Goal: Transaction & Acquisition: Book appointment/travel/reservation

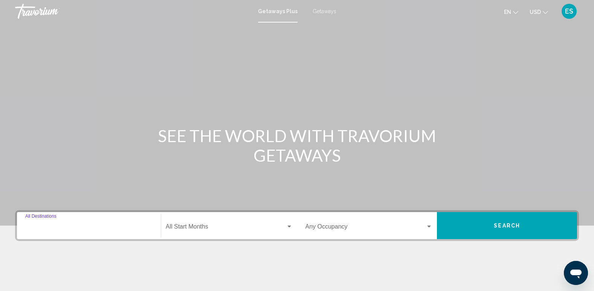
click at [61, 229] on input "Destination All Destinations" at bounding box center [88, 228] width 127 height 7
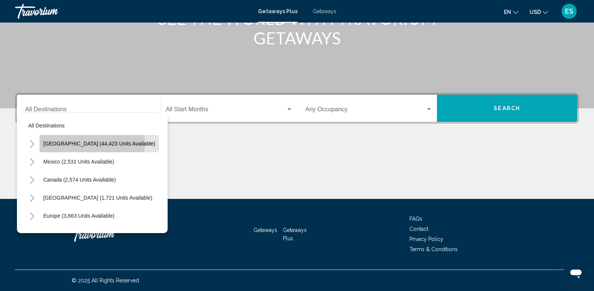
click at [92, 144] on span "[GEOGRAPHIC_DATA] (44,423 units available)" at bounding box center [99, 144] width 112 height 6
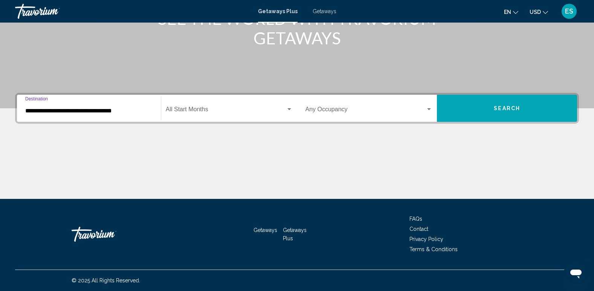
click at [80, 111] on input "**********" at bounding box center [88, 111] width 127 height 7
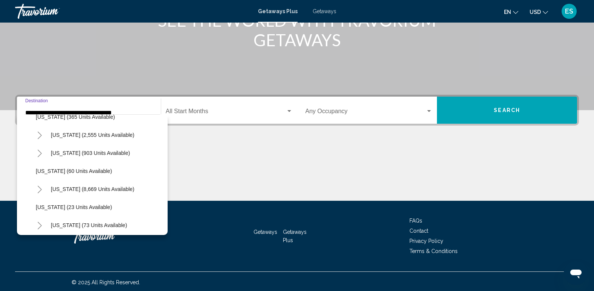
scroll to position [113, 0]
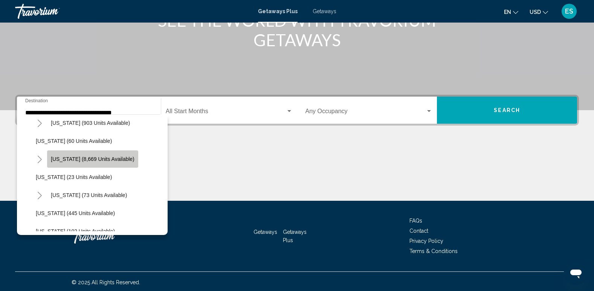
click at [104, 155] on button "[US_STATE] (8,669 units available)" at bounding box center [92, 159] width 91 height 17
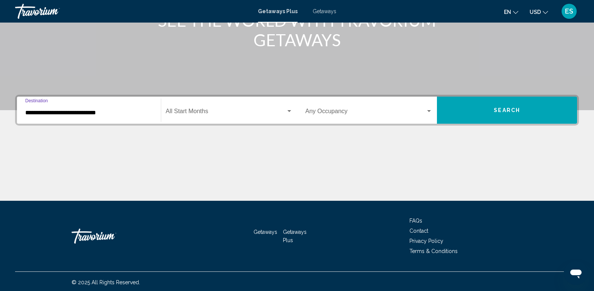
scroll to position [117, 0]
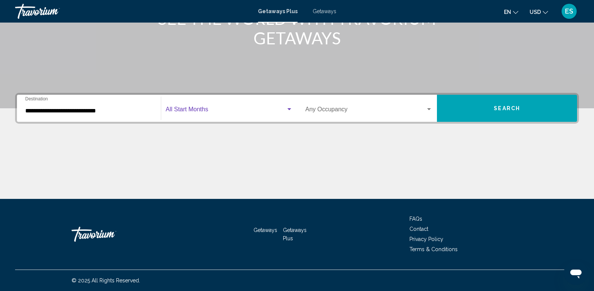
click at [203, 108] on span "Search widget" at bounding box center [226, 111] width 120 height 7
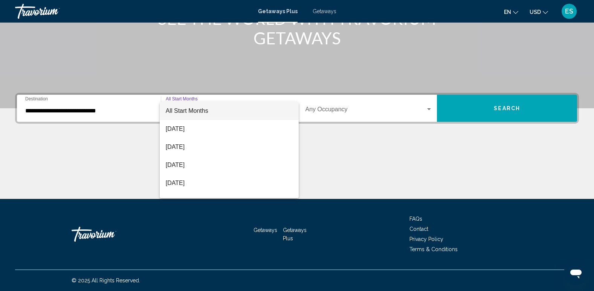
click at [84, 108] on div at bounding box center [297, 145] width 594 height 291
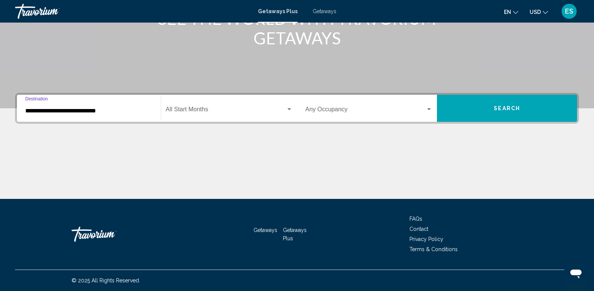
click at [37, 113] on input "**********" at bounding box center [88, 111] width 127 height 7
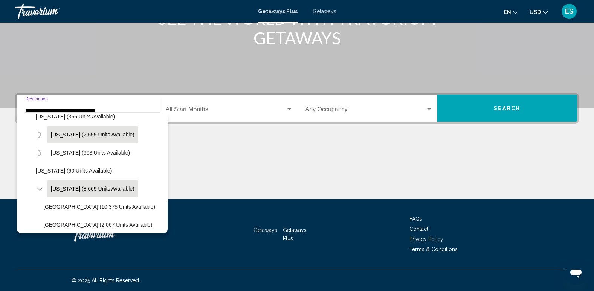
scroll to position [0, 0]
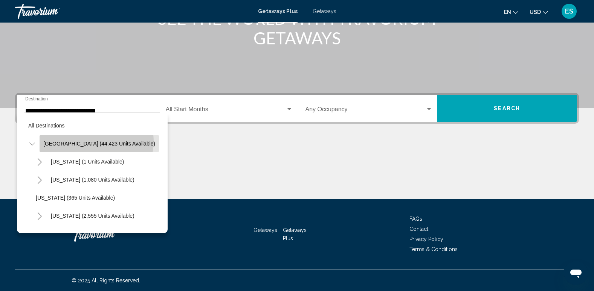
click at [96, 142] on span "[GEOGRAPHIC_DATA] (44,423 units available)" at bounding box center [99, 144] width 112 height 6
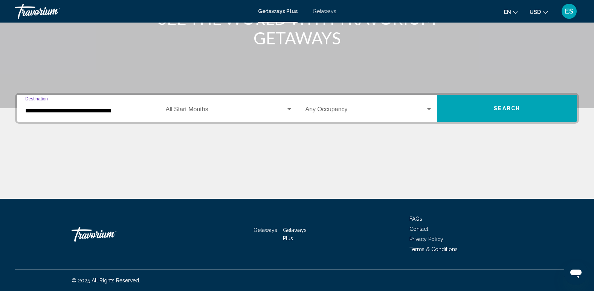
click at [55, 111] on input "**********" at bounding box center [88, 111] width 127 height 7
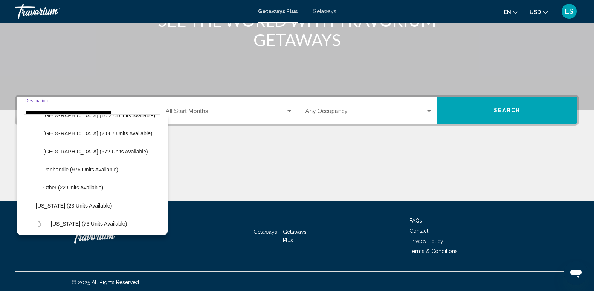
scroll to position [188, 0]
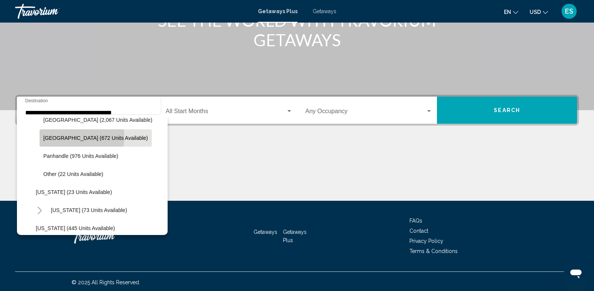
click at [61, 137] on span "[GEOGRAPHIC_DATA] (672 units available)" at bounding box center [95, 138] width 105 height 6
type input "**********"
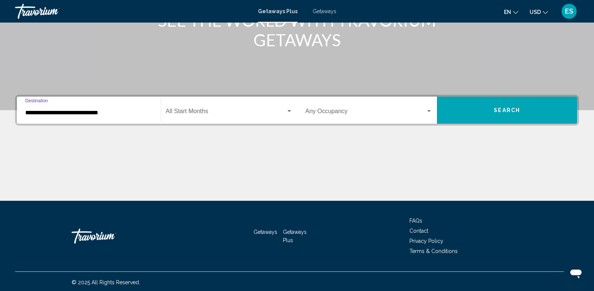
scroll to position [117, 0]
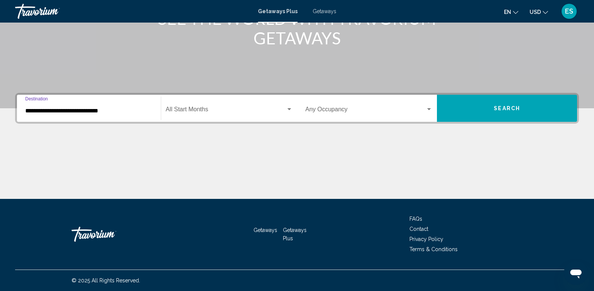
click at [201, 110] on span "Search widget" at bounding box center [226, 111] width 120 height 7
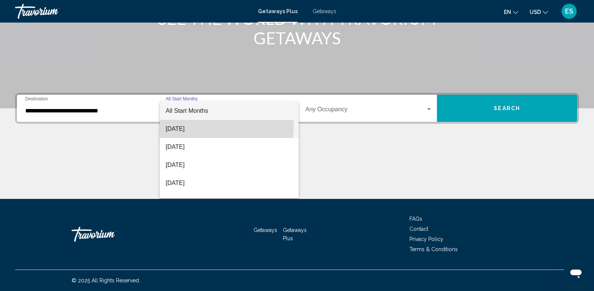
click at [197, 125] on span "[DATE]" at bounding box center [229, 129] width 127 height 18
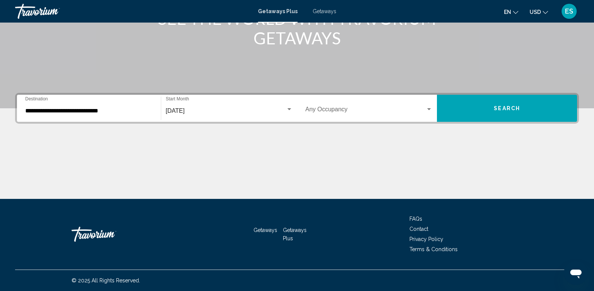
click at [322, 104] on div "Occupancy Any Occupancy" at bounding box center [368, 109] width 127 height 24
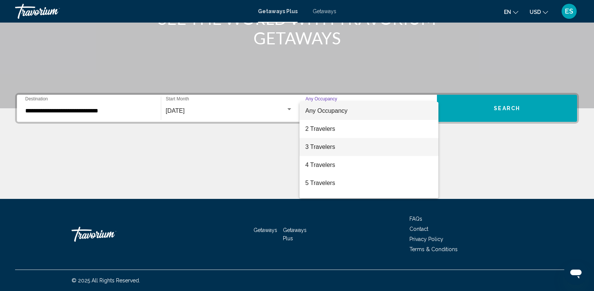
click at [324, 146] on span "3 Travelers" at bounding box center [368, 147] width 127 height 18
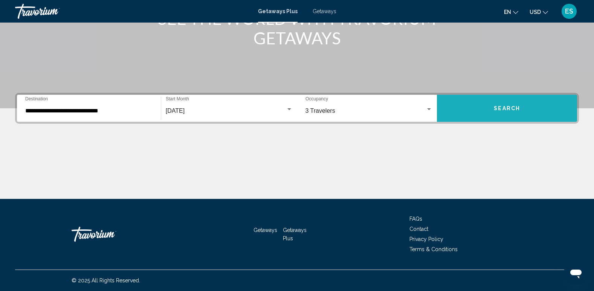
click at [494, 112] on button "Search" at bounding box center [507, 108] width 140 height 27
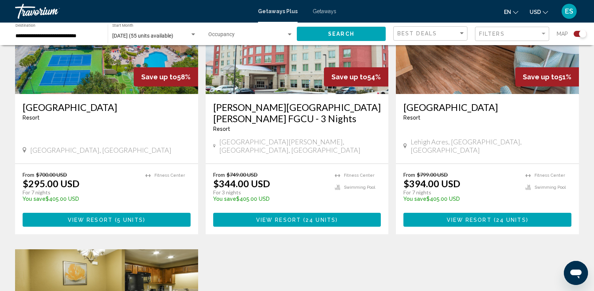
scroll to position [264, 0]
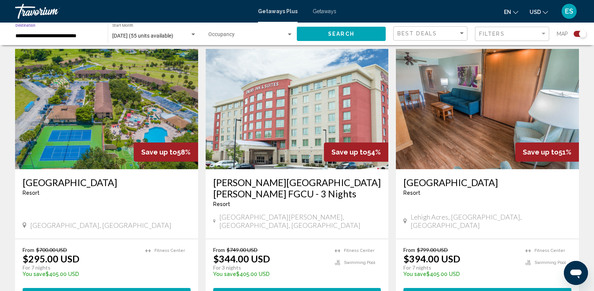
click at [67, 36] on input "**********" at bounding box center [57, 36] width 85 height 6
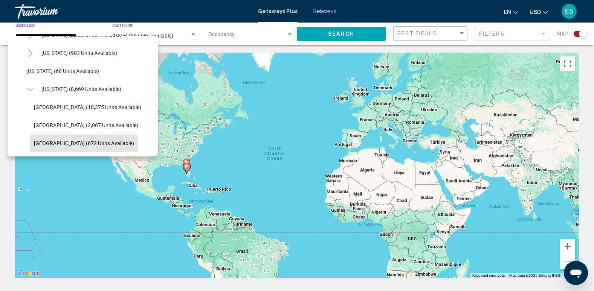
scroll to position [0, 0]
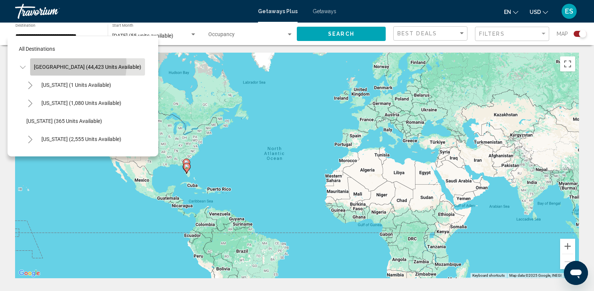
click at [58, 65] on span "[GEOGRAPHIC_DATA] (44,423 units available)" at bounding box center [87, 67] width 107 height 6
type input "**********"
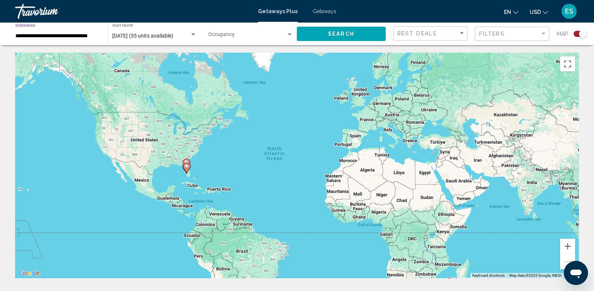
click at [82, 36] on input "**********" at bounding box center [57, 36] width 85 height 6
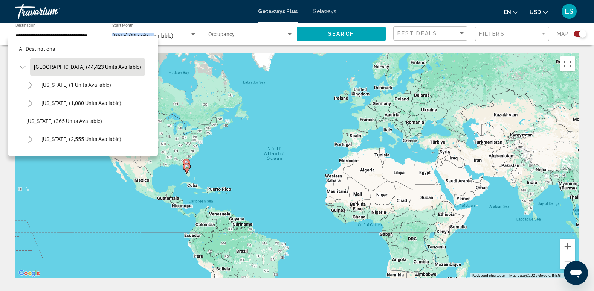
drag, startPoint x: 82, startPoint y: 36, endPoint x: 148, endPoint y: 37, distance: 65.9
click at [149, 37] on div "All destinations [GEOGRAPHIC_DATA] (44,423 units available) [US_STATE] (1 units…" at bounding box center [83, 96] width 151 height 121
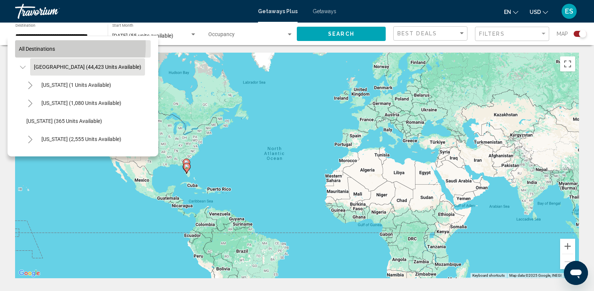
click at [41, 46] on span "All destinations" at bounding box center [37, 49] width 36 height 6
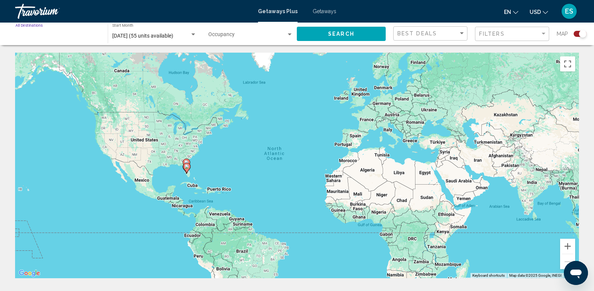
click at [38, 34] on input "Destination All Destinations" at bounding box center [57, 36] width 85 height 6
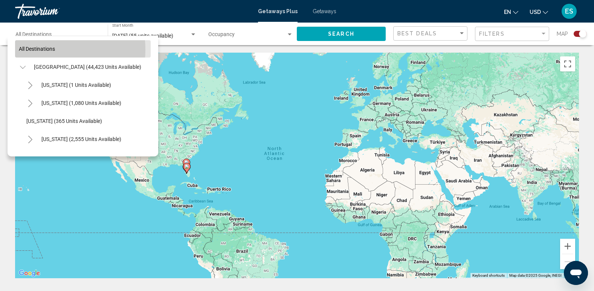
click at [35, 49] on span "All destinations" at bounding box center [37, 49] width 36 height 6
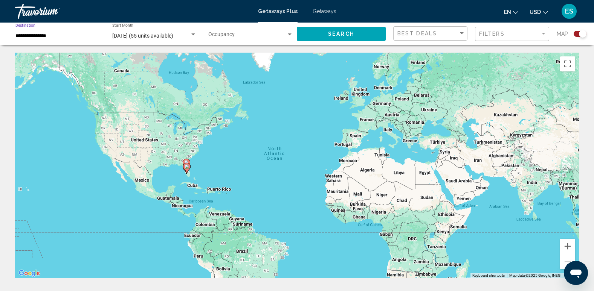
click at [47, 37] on input "**********" at bounding box center [57, 36] width 85 height 6
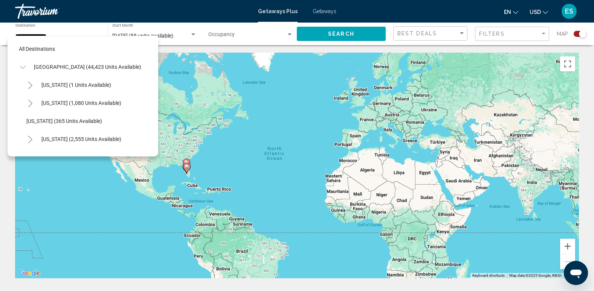
click at [47, 37] on div "All destinations [GEOGRAPHIC_DATA] (44,423 units available) [US_STATE] (1 units…" at bounding box center [83, 94] width 136 height 117
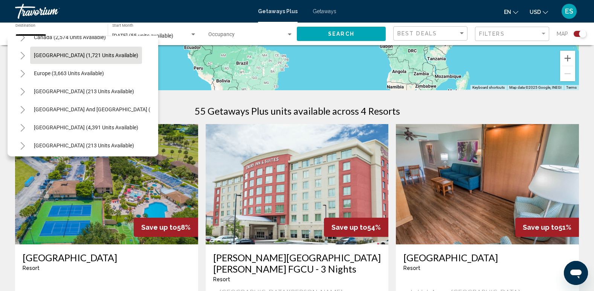
scroll to position [884, 0]
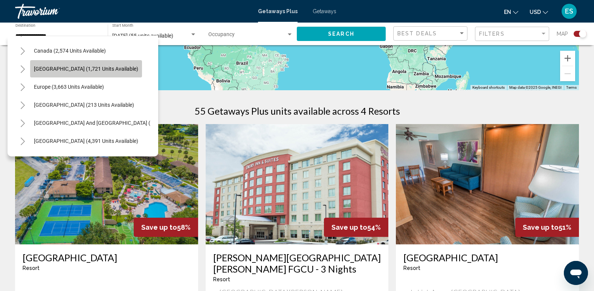
click at [75, 65] on button "[GEOGRAPHIC_DATA] (1,721 units available)" at bounding box center [86, 68] width 112 height 17
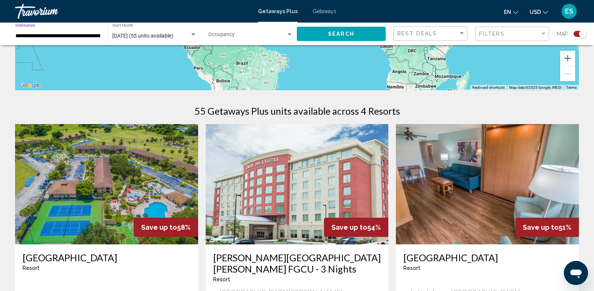
click at [72, 37] on input "**********" at bounding box center [57, 36] width 85 height 6
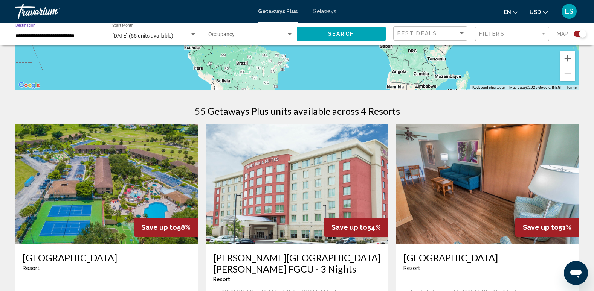
click at [73, 37] on input "**********" at bounding box center [57, 36] width 85 height 6
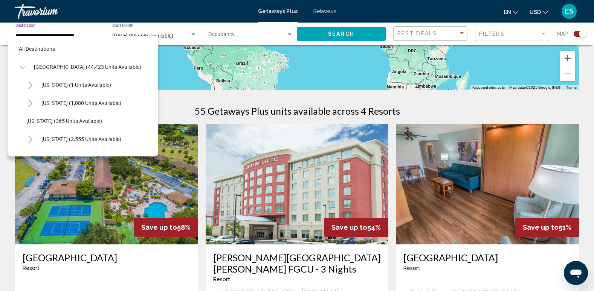
scroll to position [807, 0]
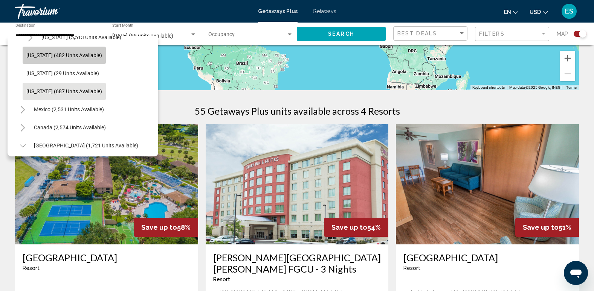
drag, startPoint x: 73, startPoint y: 37, endPoint x: 52, endPoint y: 48, distance: 23.6
click at [52, 48] on button "[US_STATE] (482 units available)" at bounding box center [64, 55] width 83 height 17
type input "**********"
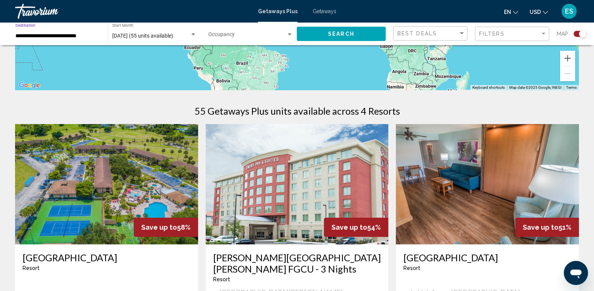
click at [60, 39] on input "**********" at bounding box center [57, 36] width 85 height 6
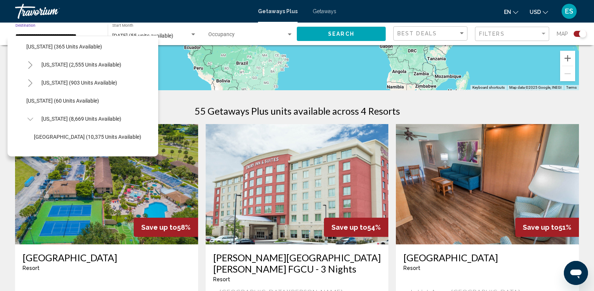
scroll to position [0, 0]
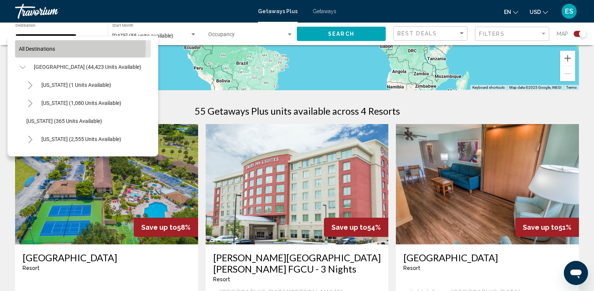
click at [48, 46] on span "All destinations" at bounding box center [37, 49] width 36 height 6
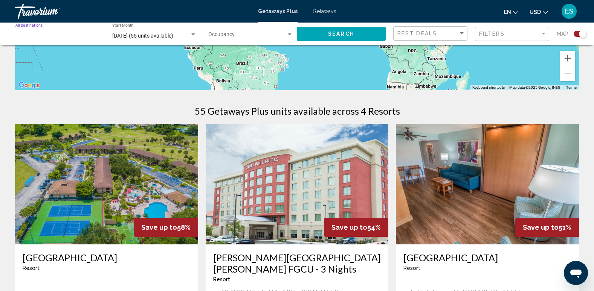
click at [39, 34] on input "Destination All Destinations" at bounding box center [57, 36] width 85 height 6
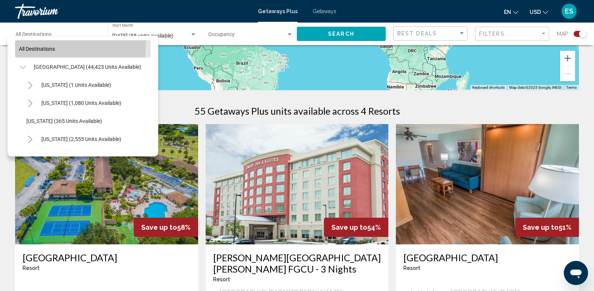
click at [49, 46] on span "All destinations" at bounding box center [37, 49] width 36 height 6
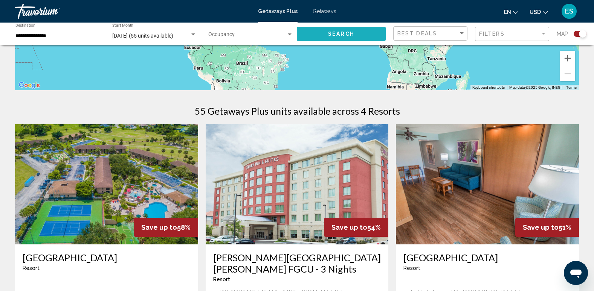
click at [342, 30] on button "Search" at bounding box center [341, 34] width 89 height 14
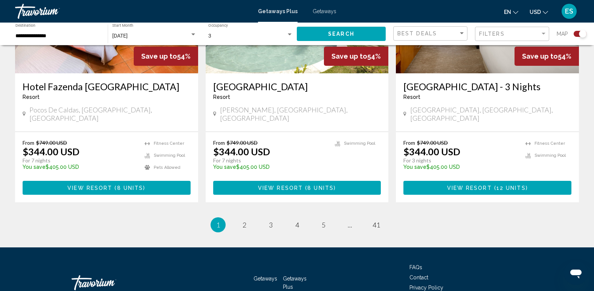
scroll to position [1192, 0]
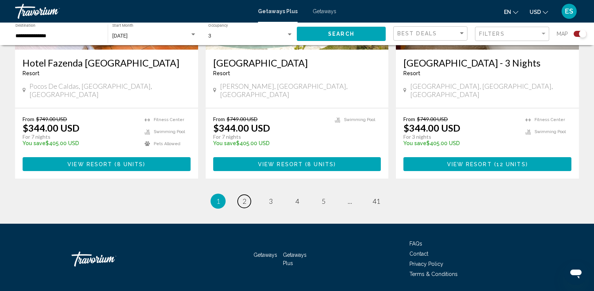
click at [245, 197] on span "2" at bounding box center [244, 201] width 4 height 8
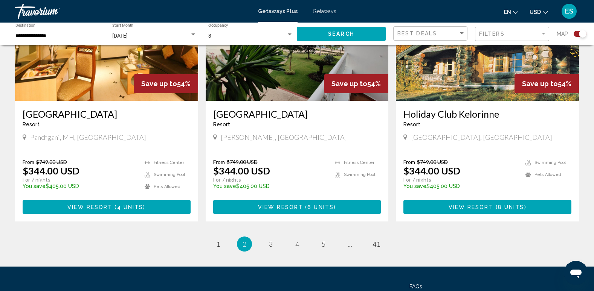
scroll to position [1167, 0]
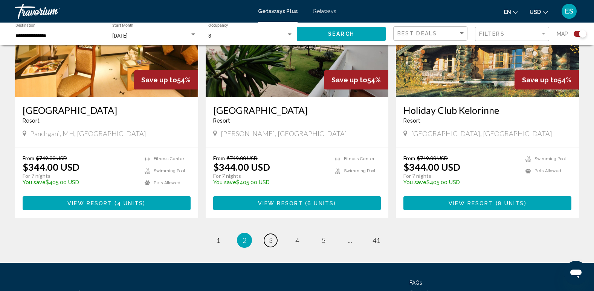
click at [272, 236] on span "3" at bounding box center [271, 240] width 4 height 8
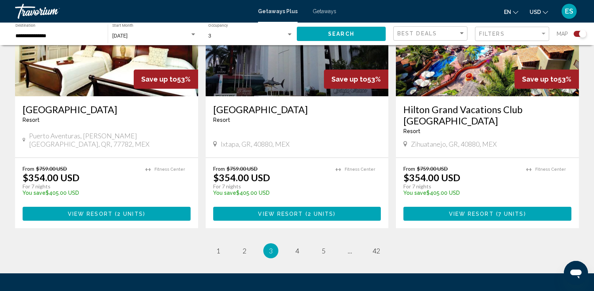
scroll to position [1167, 0]
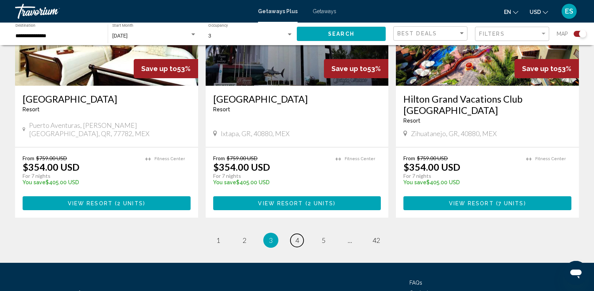
click at [302, 234] on link "page 4" at bounding box center [296, 240] width 13 height 13
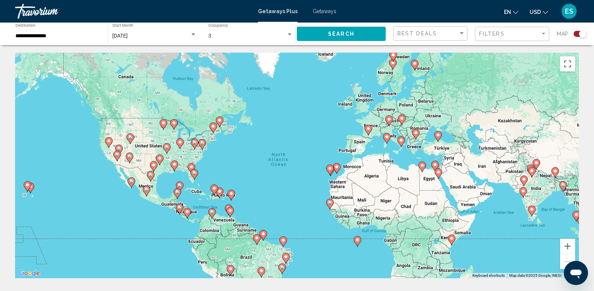
drag, startPoint x: 165, startPoint y: 173, endPoint x: 170, endPoint y: 181, distance: 10.1
click at [170, 181] on div "To activate drag with keyboard, press Alt + Enter. Once in keyboard drag state,…" at bounding box center [297, 166] width 564 height 226
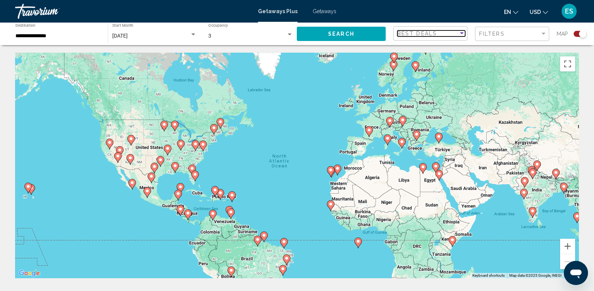
click at [410, 33] on span "Best Deals" at bounding box center [417, 33] width 40 height 6
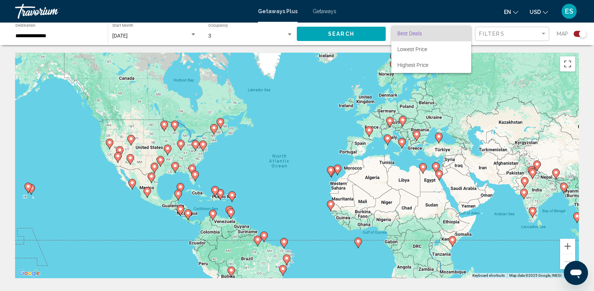
click at [93, 29] on div at bounding box center [297, 145] width 594 height 291
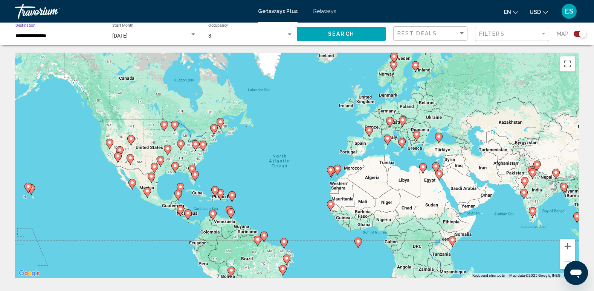
drag, startPoint x: 70, startPoint y: 37, endPoint x: 68, endPoint y: 40, distance: 4.1
click at [68, 40] on div "**********" at bounding box center [57, 34] width 85 height 21
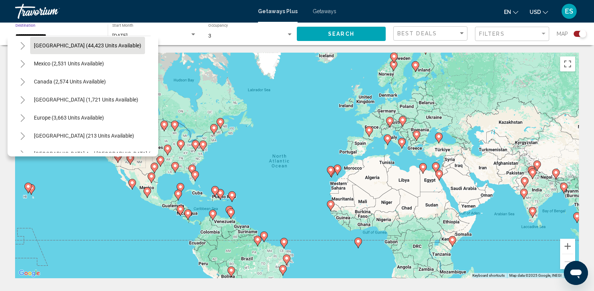
scroll to position [15, 0]
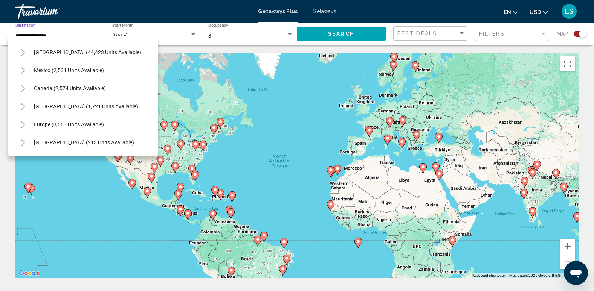
click at [89, 103] on button "[GEOGRAPHIC_DATA] (1,721 units available)" at bounding box center [86, 106] width 112 height 17
type input "**********"
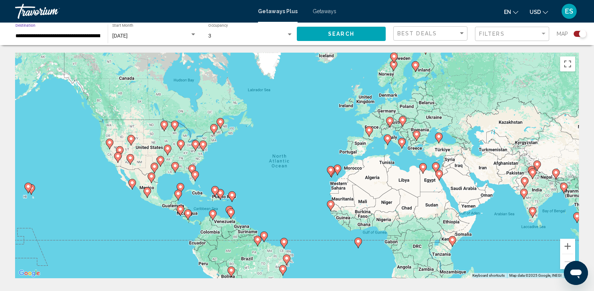
click at [318, 30] on button "Search" at bounding box center [341, 34] width 89 height 14
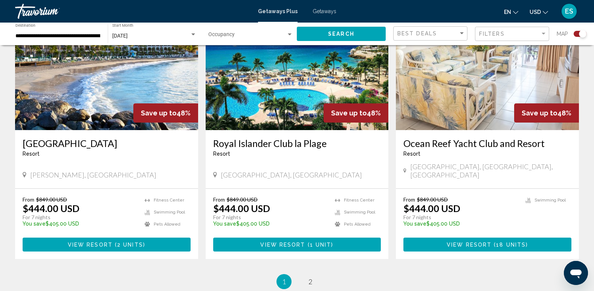
scroll to position [1129, 0]
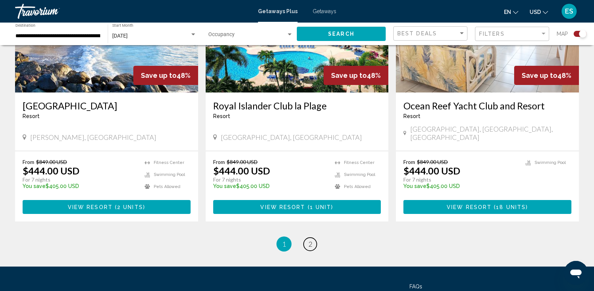
click at [312, 238] on link "page 2" at bounding box center [309, 244] width 13 height 13
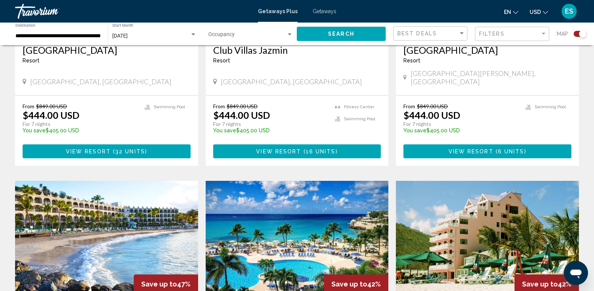
scroll to position [301, 0]
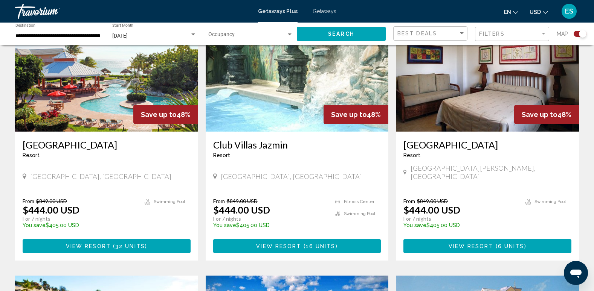
click at [145, 244] on span "( 32 units )" at bounding box center [129, 247] width 37 height 6
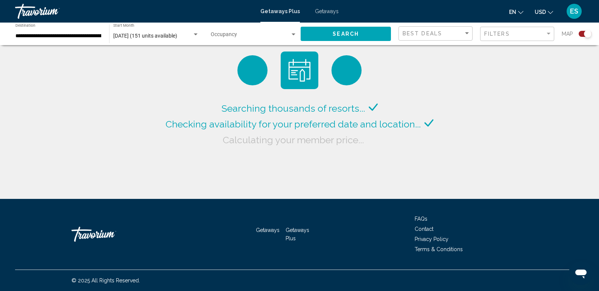
drag, startPoint x: 76, startPoint y: 30, endPoint x: 78, endPoint y: 35, distance: 5.6
click at [76, 30] on div "**********" at bounding box center [58, 34] width 86 height 21
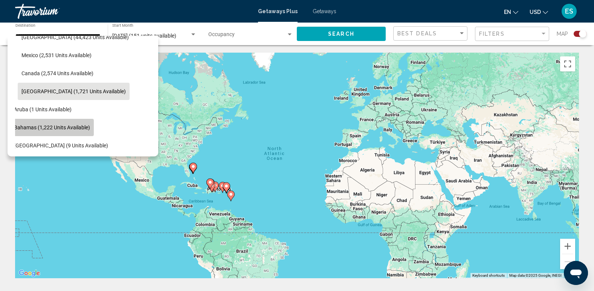
click at [80, 122] on button "Bahamas (1,222 units available)" at bounding box center [52, 127] width 84 height 17
type input "**********"
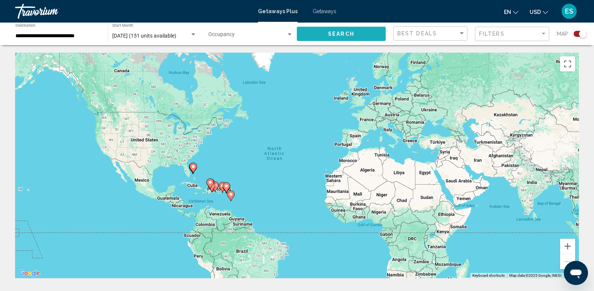
click at [376, 32] on button "Search" at bounding box center [341, 34] width 89 height 14
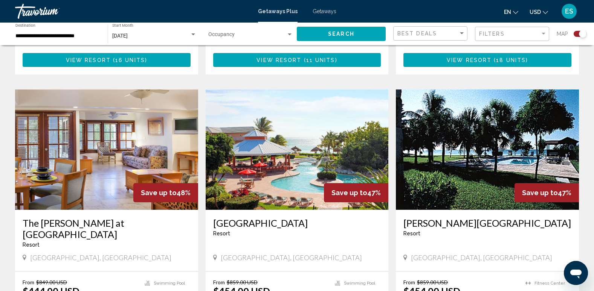
scroll to position [452, 0]
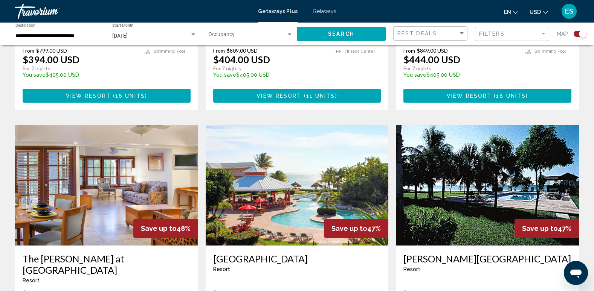
click at [85, 253] on h3 "The [PERSON_NAME] at [GEOGRAPHIC_DATA]" at bounding box center [107, 264] width 168 height 23
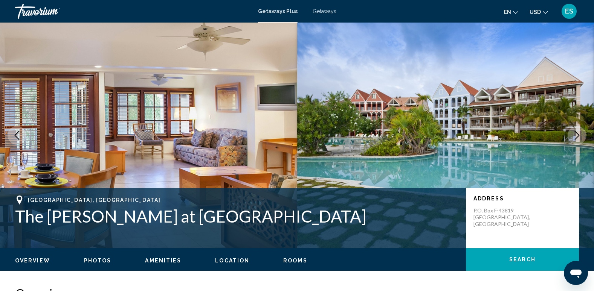
click at [570, 133] on button "Next image" at bounding box center [576, 135] width 19 height 19
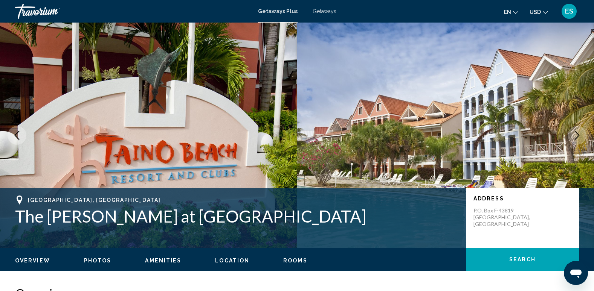
click at [570, 133] on button "Next image" at bounding box center [576, 135] width 19 height 19
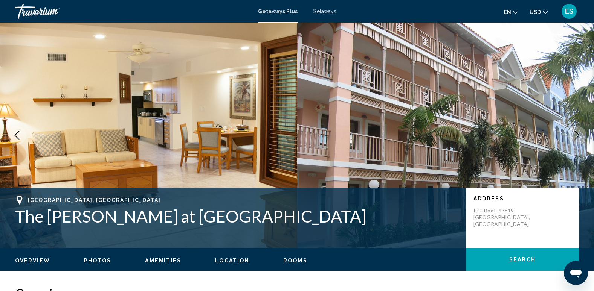
click at [570, 133] on button "Next image" at bounding box center [576, 135] width 19 height 19
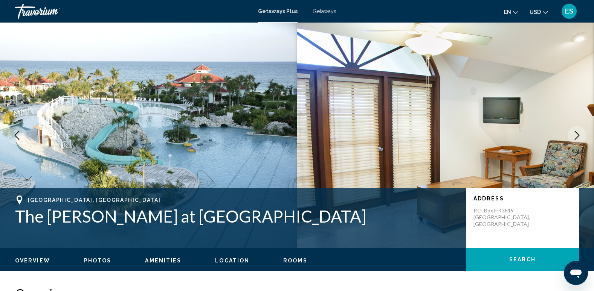
click at [570, 133] on button "Next image" at bounding box center [576, 135] width 19 height 19
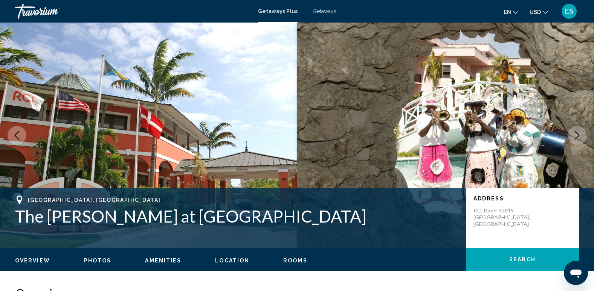
click at [570, 133] on button "Next image" at bounding box center [576, 135] width 19 height 19
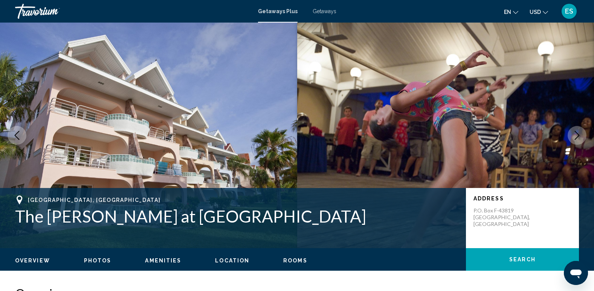
click at [570, 133] on button "Next image" at bounding box center [576, 135] width 19 height 19
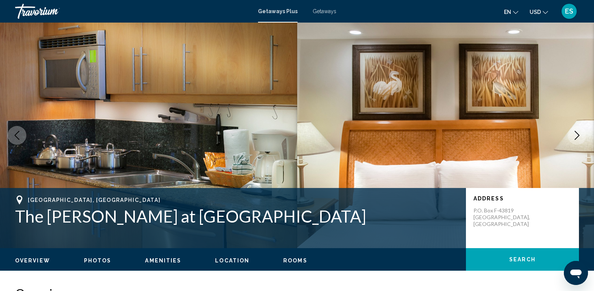
click at [570, 133] on button "Next image" at bounding box center [576, 135] width 19 height 19
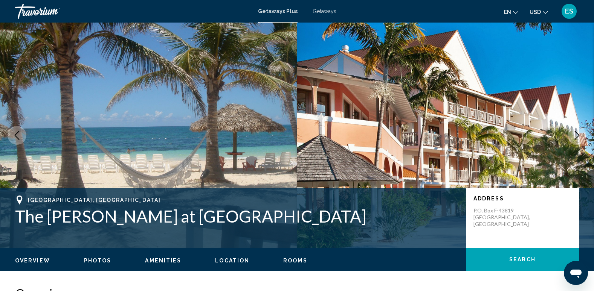
click at [570, 133] on button "Next image" at bounding box center [576, 135] width 19 height 19
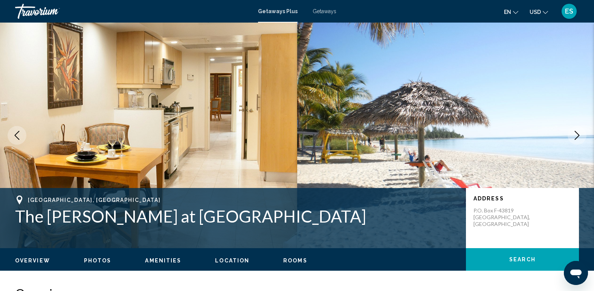
click at [570, 133] on button "Next image" at bounding box center [576, 135] width 19 height 19
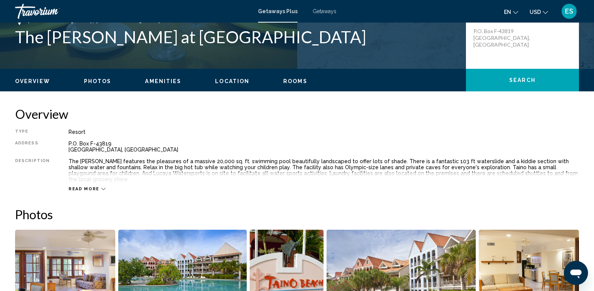
scroll to position [188, 0]
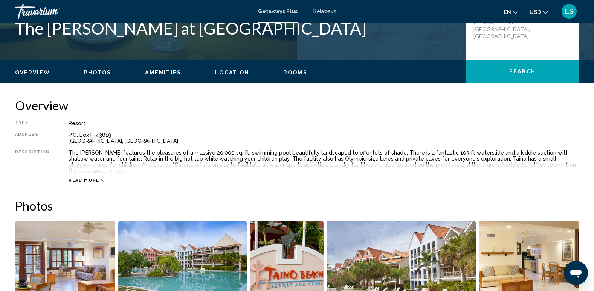
click at [94, 178] on span "Read more" at bounding box center [84, 180] width 31 height 5
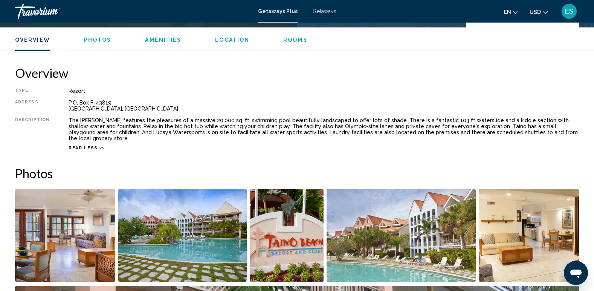
scroll to position [301, 0]
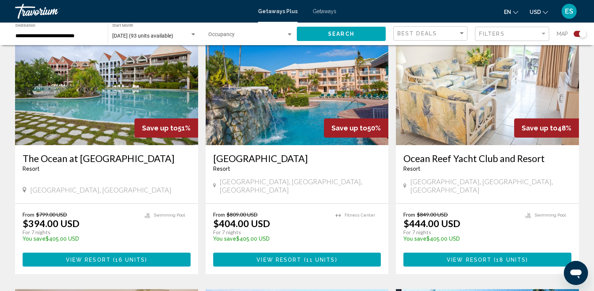
scroll to position [301, 0]
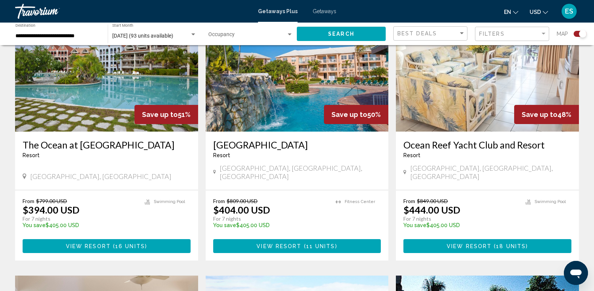
click at [105, 146] on h3 "The Ocean at [GEOGRAPHIC_DATA]" at bounding box center [107, 144] width 168 height 11
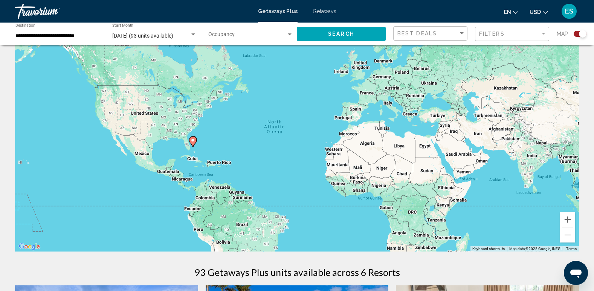
scroll to position [38, 0]
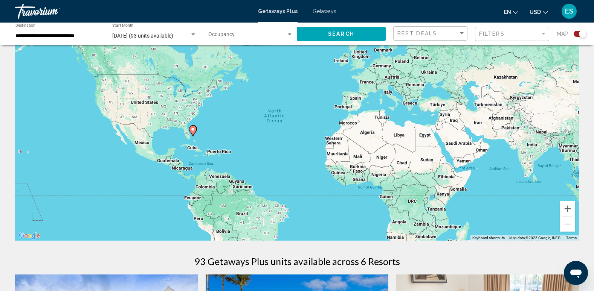
click at [75, 35] on input "**********" at bounding box center [57, 36] width 85 height 6
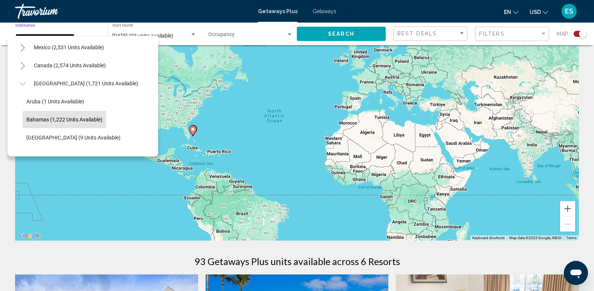
click at [25, 79] on button "Toggle Caribbean & Atlantic Islands (1,721 units available)" at bounding box center [22, 83] width 15 height 15
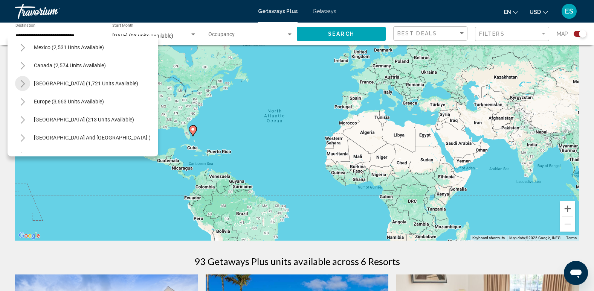
click at [26, 79] on button "Toggle Caribbean & Atlantic Islands (1,721 units available)" at bounding box center [22, 83] width 15 height 15
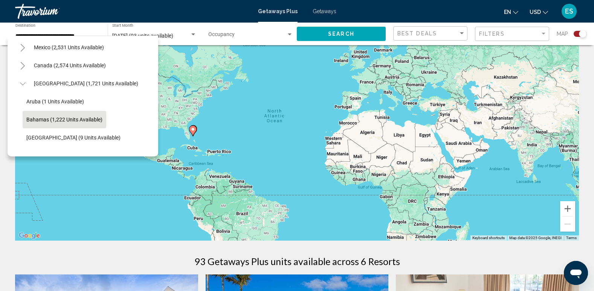
click at [26, 80] on button "Toggle Caribbean & Atlantic Islands (1,721 units available)" at bounding box center [22, 83] width 15 height 15
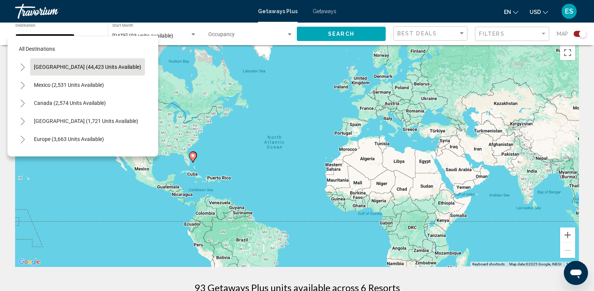
scroll to position [0, 0]
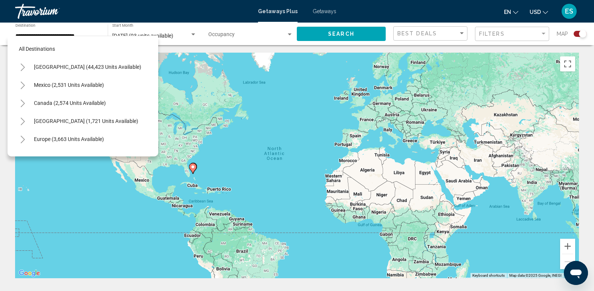
click at [25, 70] on icon "Toggle United States (44,423 units available)" at bounding box center [23, 68] width 6 height 8
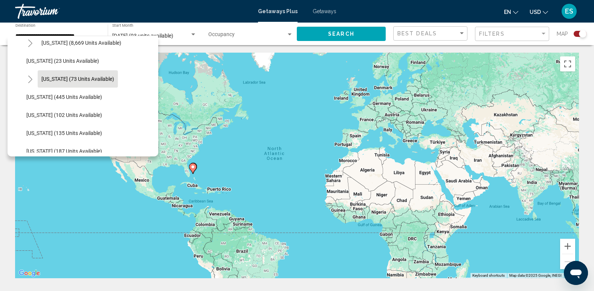
scroll to position [113, 0]
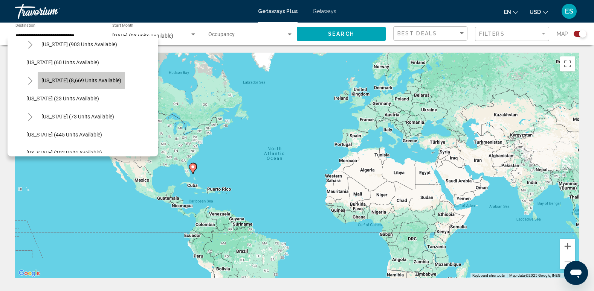
click at [86, 81] on span "[US_STATE] (8,669 units available)" at bounding box center [81, 81] width 80 height 6
type input "**********"
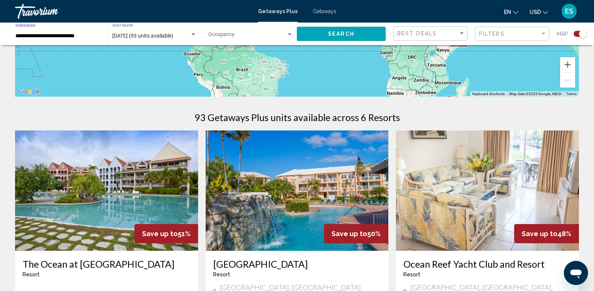
scroll to position [75, 0]
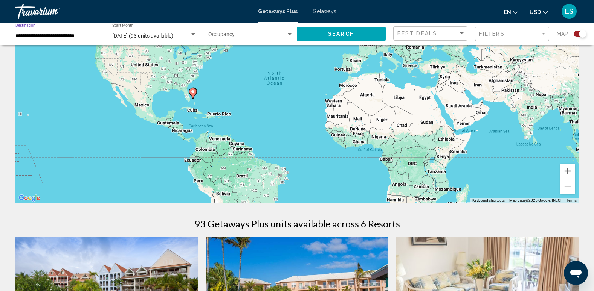
click at [324, 30] on button "Search" at bounding box center [341, 34] width 89 height 14
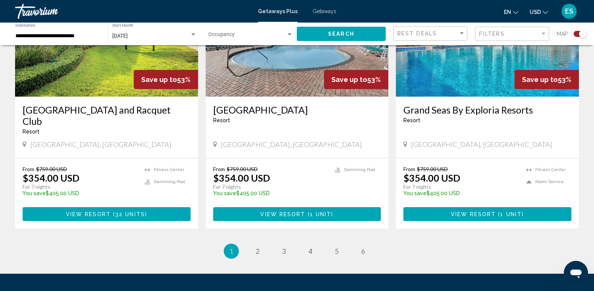
scroll to position [1205, 0]
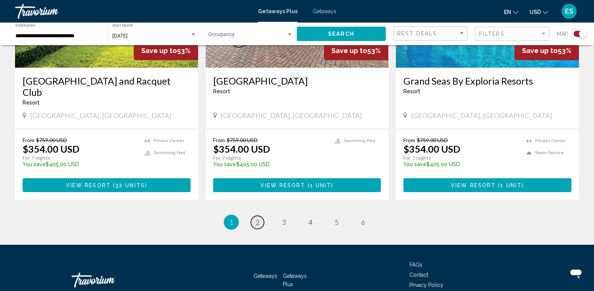
click at [261, 216] on link "page 2" at bounding box center [257, 222] width 13 height 13
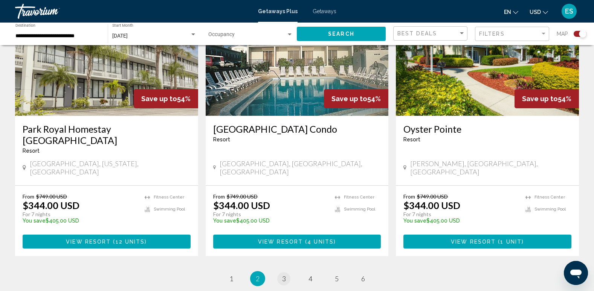
scroll to position [1186, 0]
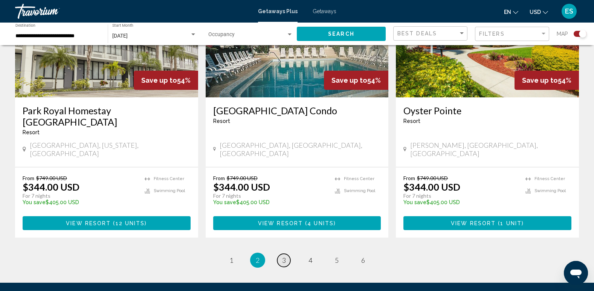
click at [287, 254] on link "page 3" at bounding box center [283, 260] width 13 height 13
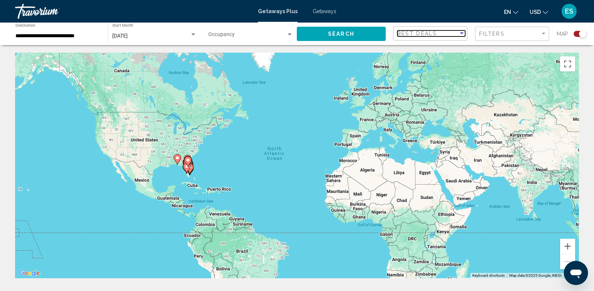
click at [436, 30] on div "Best Deals" at bounding box center [427, 33] width 61 height 6
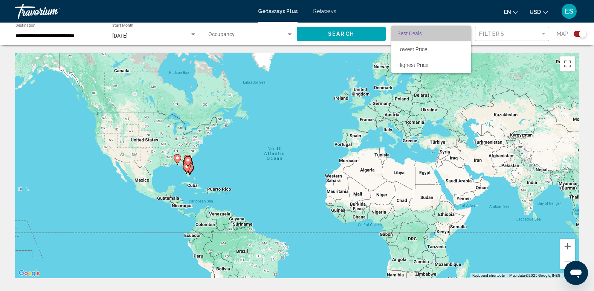
click at [436, 31] on span "Best Deals" at bounding box center [431, 34] width 68 height 16
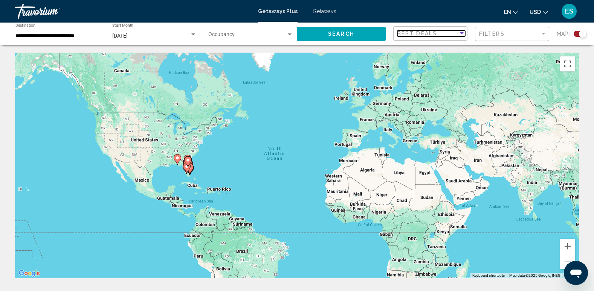
click at [431, 33] on span "Best Deals" at bounding box center [417, 33] width 40 height 6
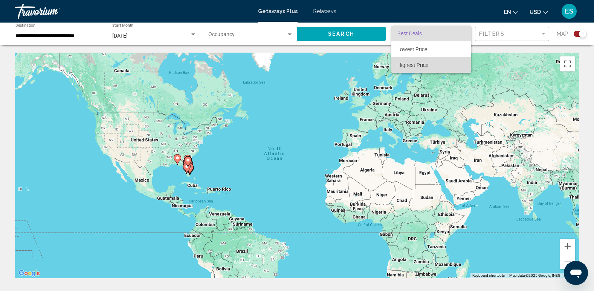
click at [429, 61] on span "Highest Price" at bounding box center [431, 65] width 68 height 16
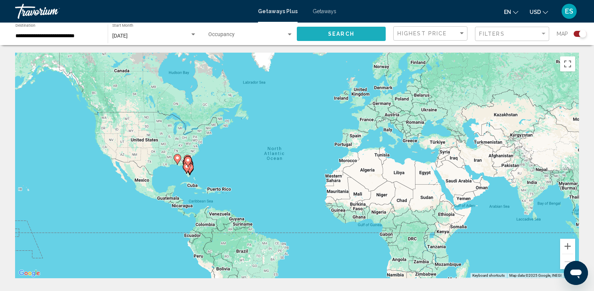
click at [326, 34] on button "Search" at bounding box center [341, 34] width 89 height 14
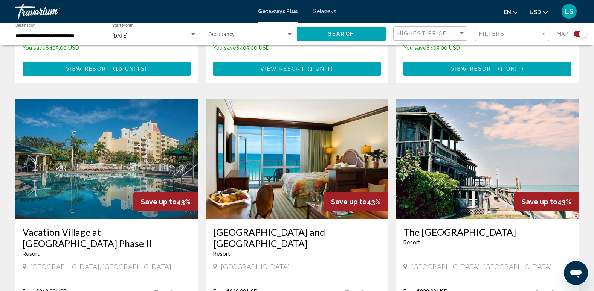
scroll to position [751, 0]
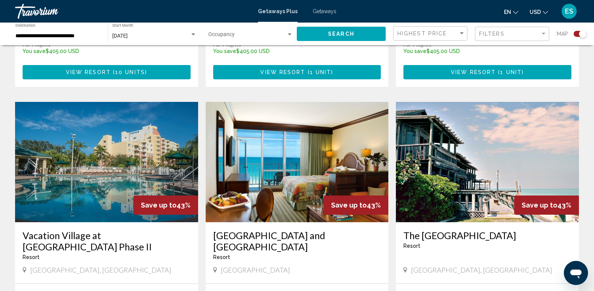
click at [308, 142] on img "Main content" at bounding box center [297, 162] width 183 height 120
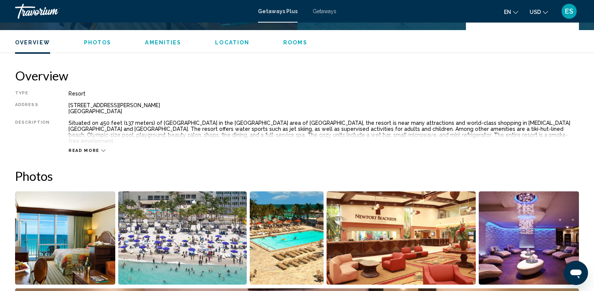
scroll to position [226, 0]
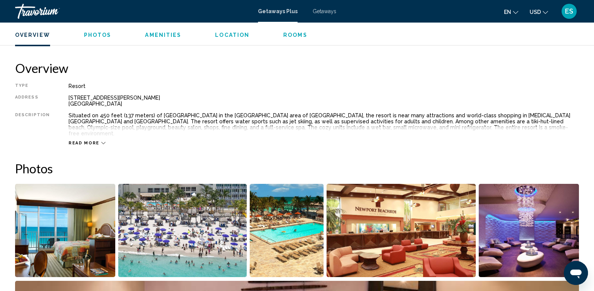
click at [101, 141] on icon "Main content" at bounding box center [103, 143] width 4 height 4
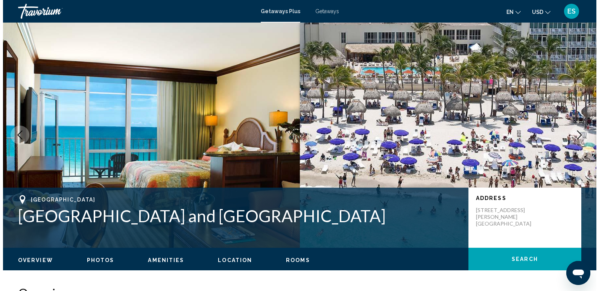
scroll to position [0, 0]
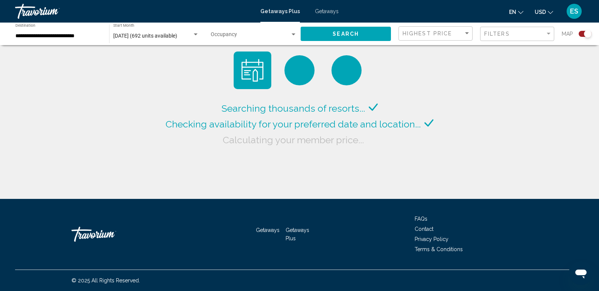
click at [61, 35] on input "**********" at bounding box center [58, 36] width 86 height 6
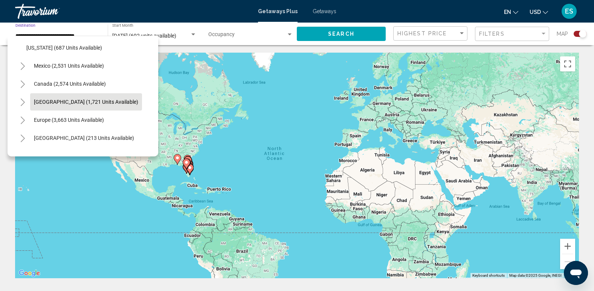
scroll to position [855, 0]
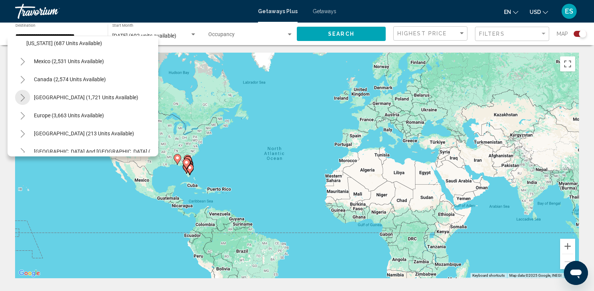
click at [17, 97] on button "Toggle Caribbean & Atlantic Islands (1,721 units available)" at bounding box center [22, 97] width 15 height 15
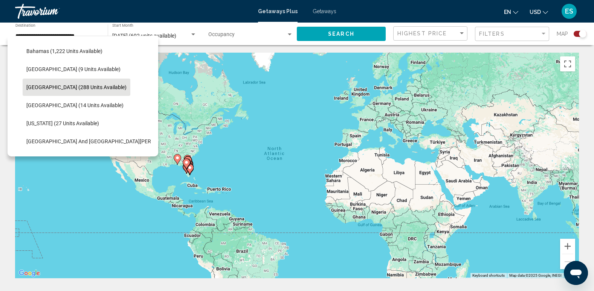
scroll to position [930, 0]
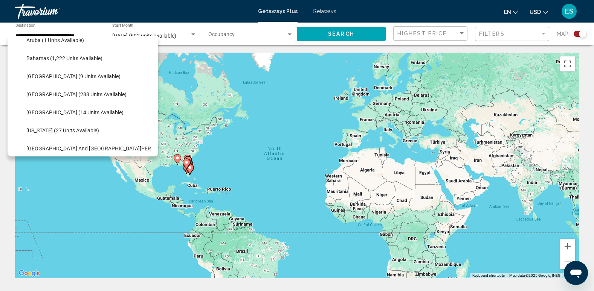
click at [50, 57] on span "Bahamas (1,222 units available)" at bounding box center [64, 58] width 76 height 6
type input "**********"
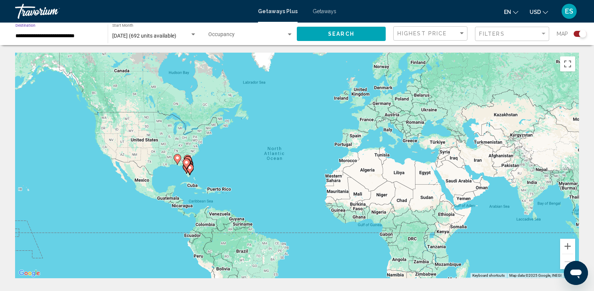
click at [368, 34] on button "Search" at bounding box center [341, 34] width 89 height 14
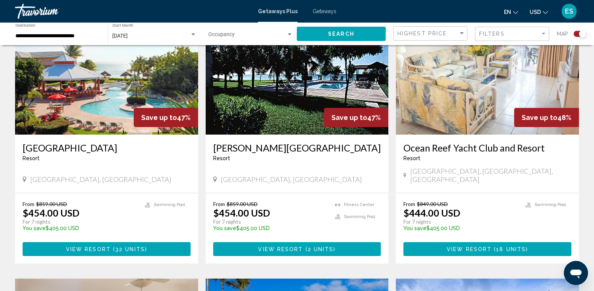
scroll to position [301, 0]
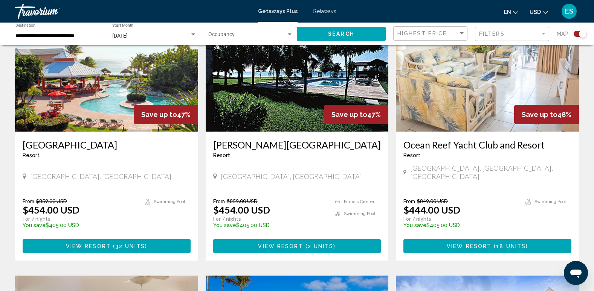
click at [93, 120] on img "Main content" at bounding box center [106, 71] width 183 height 120
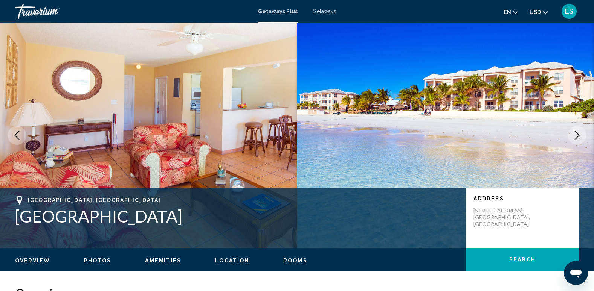
click at [579, 135] on icon "Next image" at bounding box center [576, 135] width 9 height 9
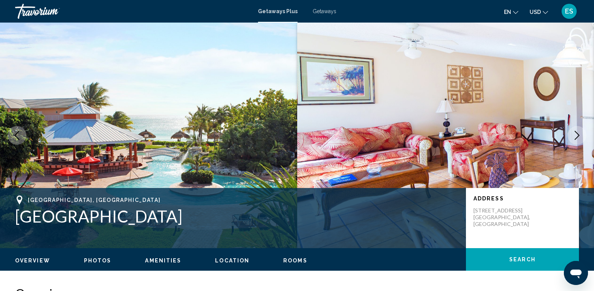
click at [579, 136] on icon "Next image" at bounding box center [576, 135] width 5 height 9
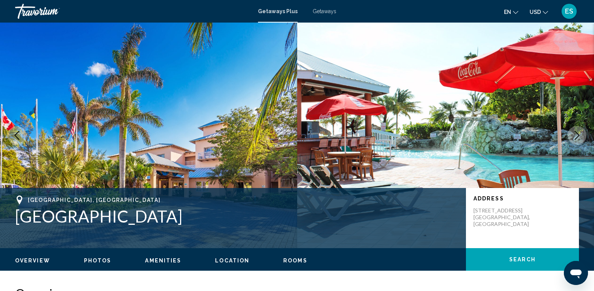
click at [579, 136] on icon "Next image" at bounding box center [576, 135] width 5 height 9
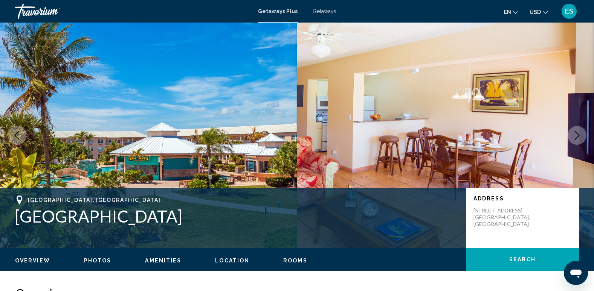
click at [579, 136] on icon "Next image" at bounding box center [576, 135] width 5 height 9
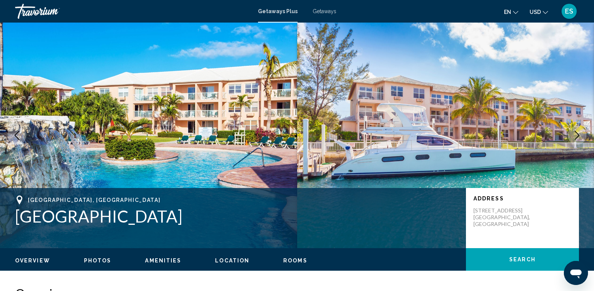
click at [579, 136] on icon "Next image" at bounding box center [576, 135] width 5 height 9
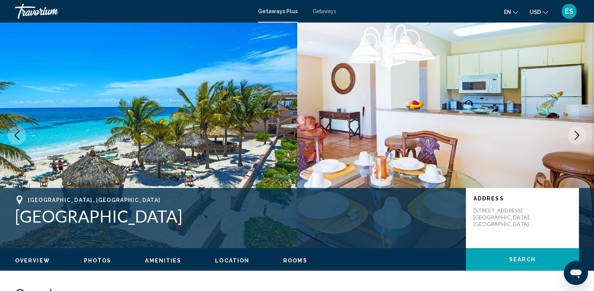
click at [579, 136] on icon "Next image" at bounding box center [576, 135] width 5 height 9
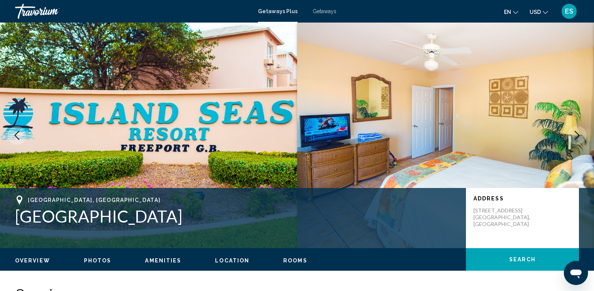
click at [578, 136] on icon "Next image" at bounding box center [576, 135] width 9 height 9
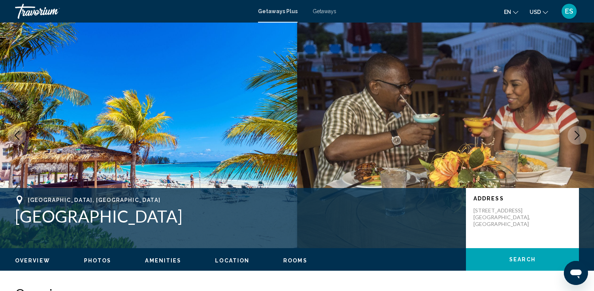
click at [578, 136] on icon "Next image" at bounding box center [576, 135] width 9 height 9
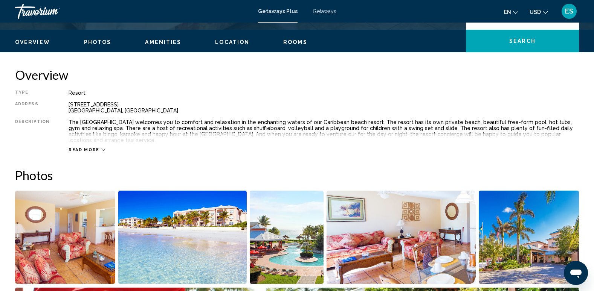
scroll to position [226, 0]
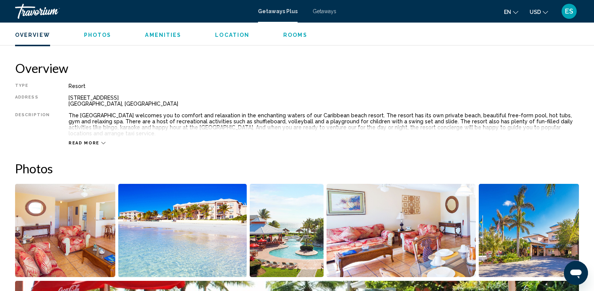
click at [95, 140] on button "Read more" at bounding box center [87, 143] width 37 height 6
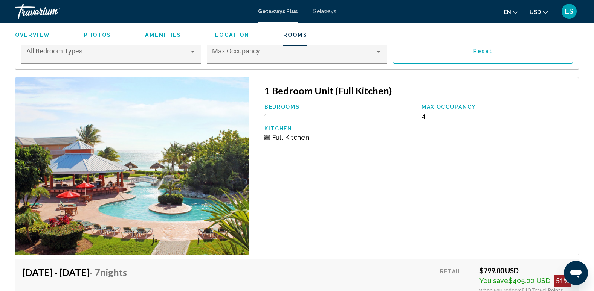
scroll to position [1242, 0]
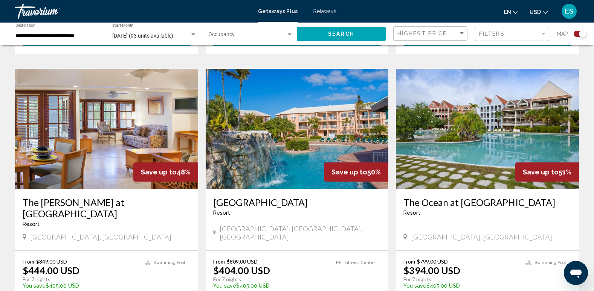
scroll to position [489, 0]
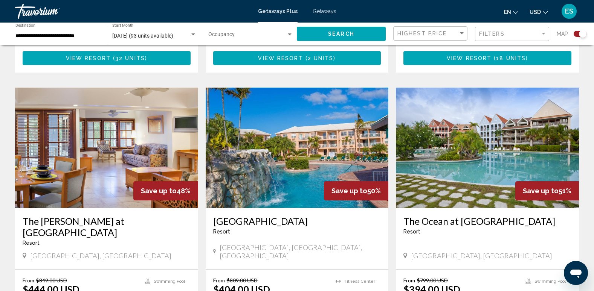
drag, startPoint x: 327, startPoint y: 157, endPoint x: 323, endPoint y: 159, distance: 4.5
click at [327, 157] on img "Main content" at bounding box center [297, 148] width 183 height 120
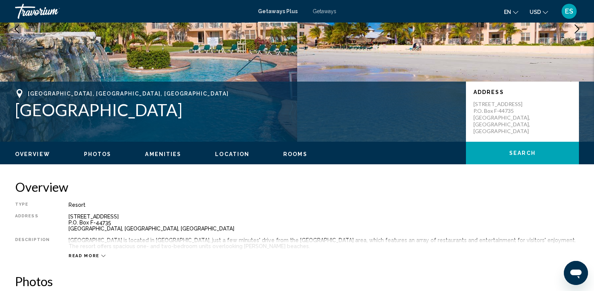
scroll to position [188, 0]
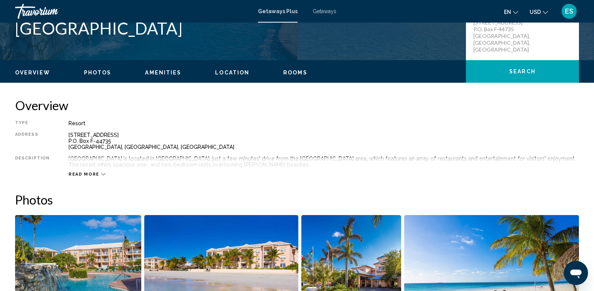
click at [84, 172] on div "Read more" at bounding box center [324, 167] width 510 height 21
drag, startPoint x: 84, startPoint y: 172, endPoint x: 92, endPoint y: 175, distance: 8.3
click at [92, 175] on span "Read more" at bounding box center [84, 174] width 31 height 5
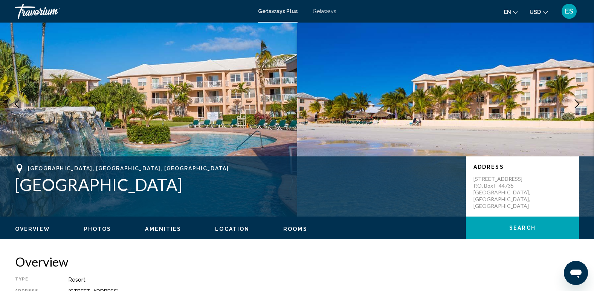
scroll to position [0, 0]
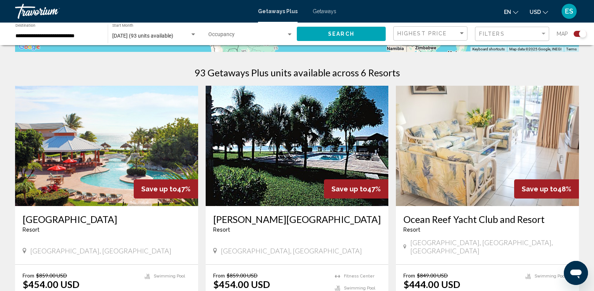
scroll to position [226, 0]
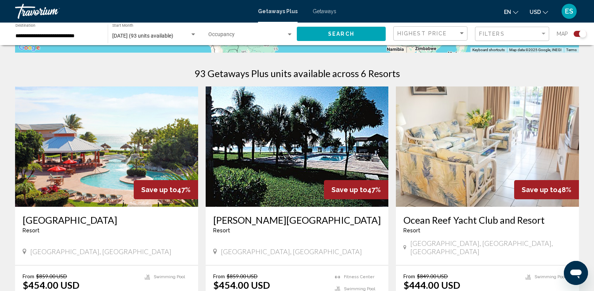
click at [475, 173] on img "Main content" at bounding box center [487, 147] width 183 height 120
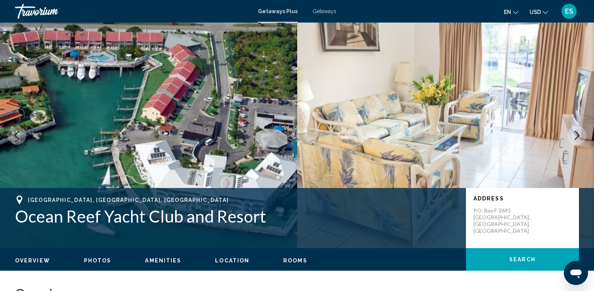
click at [578, 133] on icon "Next image" at bounding box center [576, 135] width 9 height 9
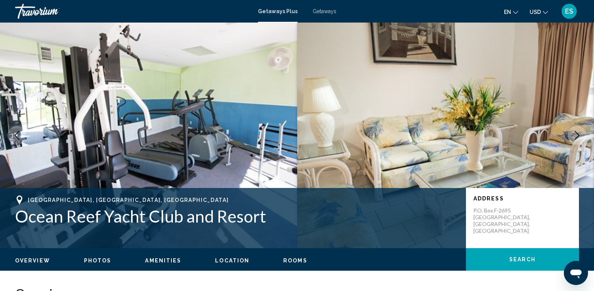
click at [578, 133] on icon "Next image" at bounding box center [576, 135] width 9 height 9
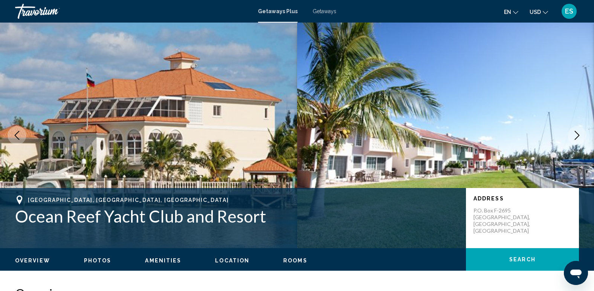
click at [578, 133] on icon "Next image" at bounding box center [576, 135] width 9 height 9
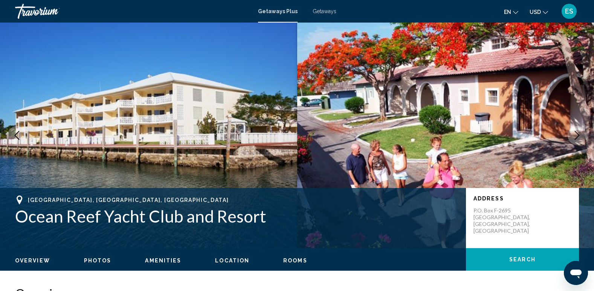
click at [578, 133] on icon "Next image" at bounding box center [576, 135] width 9 height 9
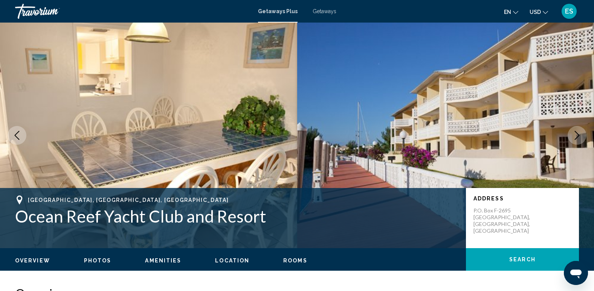
click at [578, 133] on icon "Next image" at bounding box center [576, 135] width 9 height 9
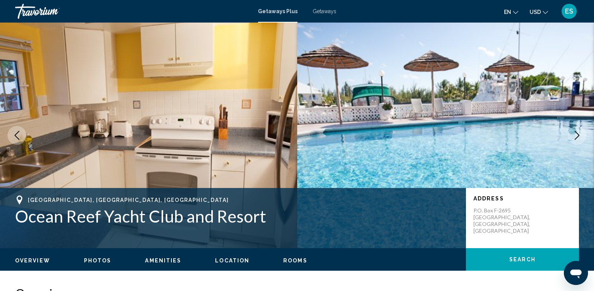
click at [578, 133] on icon "Next image" at bounding box center [576, 135] width 9 height 9
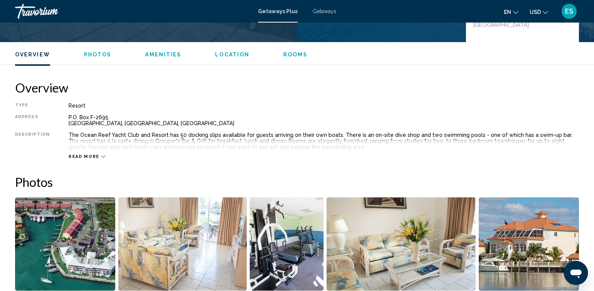
scroll to position [301, 0]
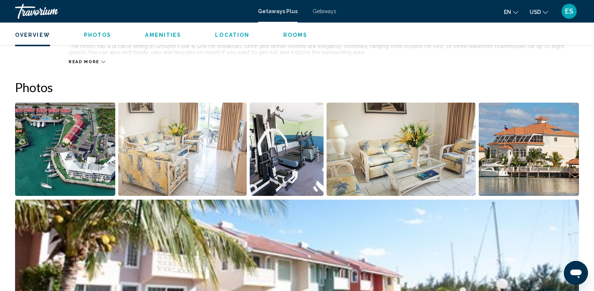
click at [101, 62] on icon "Main content" at bounding box center [103, 62] width 4 height 4
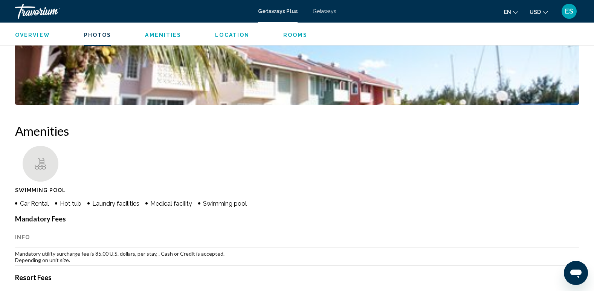
scroll to position [565, 0]
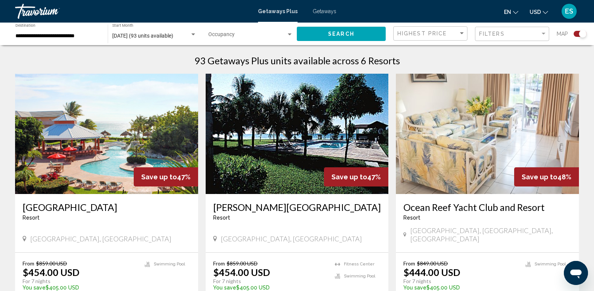
scroll to position [301, 0]
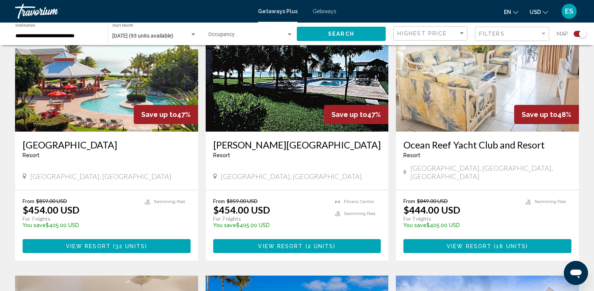
click at [256, 99] on img "Main content" at bounding box center [297, 71] width 183 height 120
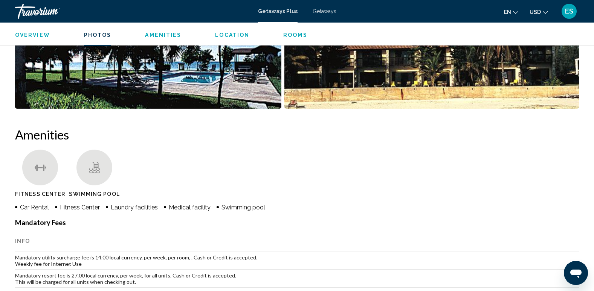
scroll to position [489, 0]
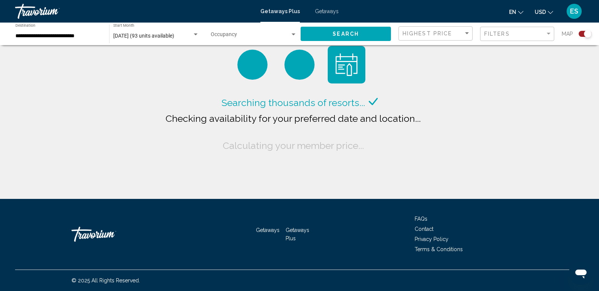
click at [67, 33] on input "**********" at bounding box center [58, 36] width 86 height 6
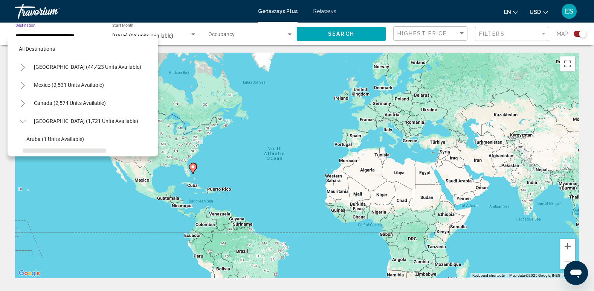
click at [23, 62] on button "Toggle United States (44,423 units available)" at bounding box center [22, 66] width 15 height 15
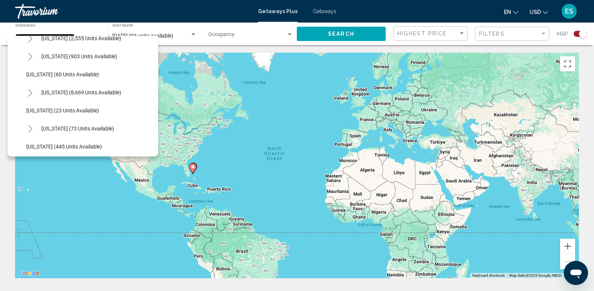
scroll to position [113, 0]
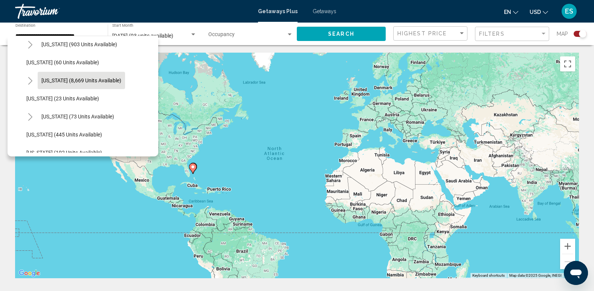
click at [64, 80] on span "[US_STATE] (8,669 units available)" at bounding box center [81, 81] width 80 height 6
type input "**********"
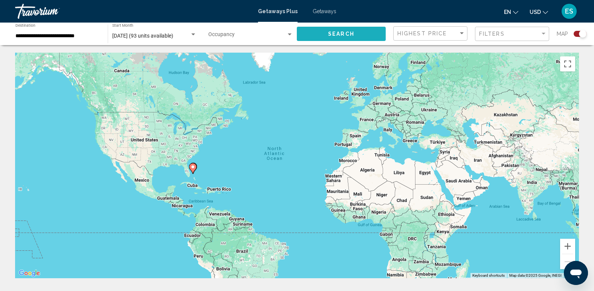
click at [323, 34] on button "Search" at bounding box center [341, 34] width 89 height 14
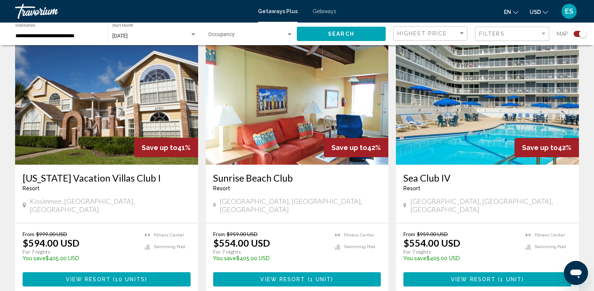
scroll to position [565, 0]
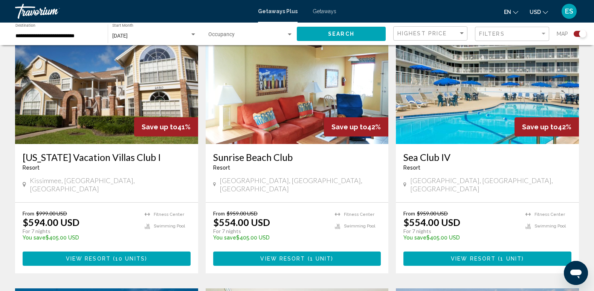
click at [137, 84] on img "Main content" at bounding box center [106, 84] width 183 height 120
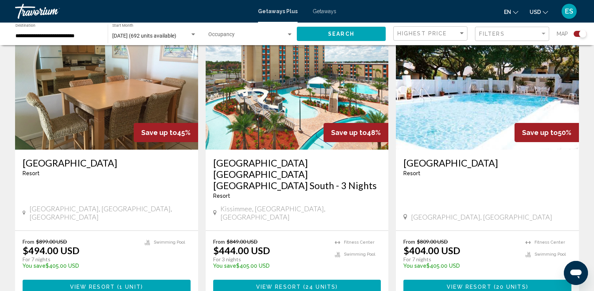
scroll to position [1203, 0]
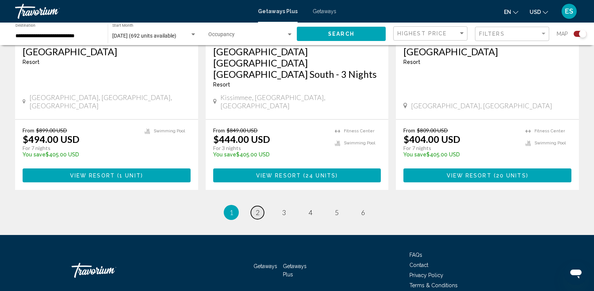
click at [261, 206] on link "page 2" at bounding box center [257, 212] width 13 height 13
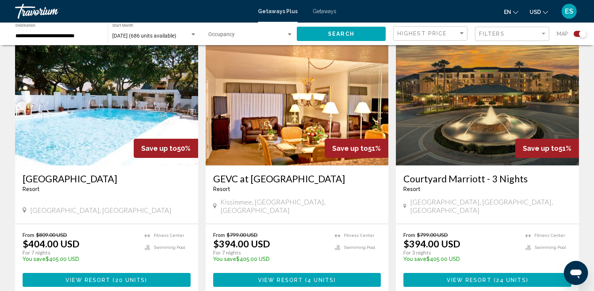
scroll to position [791, 0]
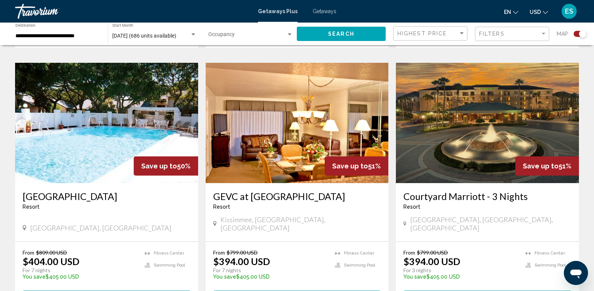
click at [475, 101] on img "Main content" at bounding box center [487, 123] width 183 height 120
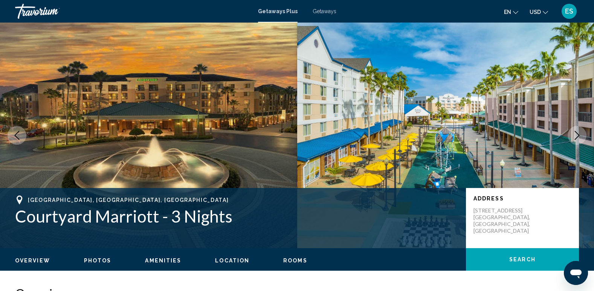
click at [574, 131] on icon "Next image" at bounding box center [576, 135] width 9 height 9
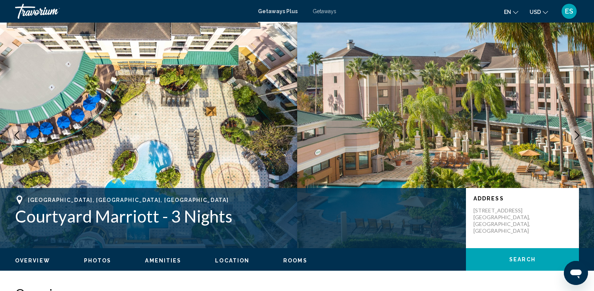
click at [573, 132] on icon "Next image" at bounding box center [576, 135] width 9 height 9
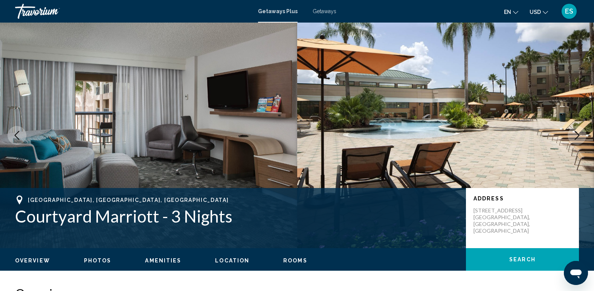
click at [573, 132] on icon "Next image" at bounding box center [576, 135] width 9 height 9
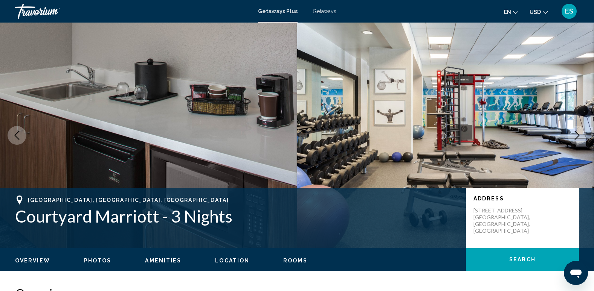
click at [572, 132] on button "Next image" at bounding box center [576, 135] width 19 height 19
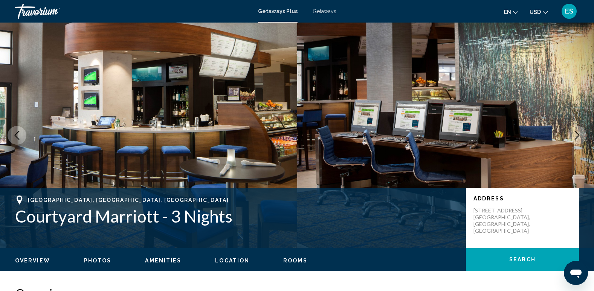
click at [571, 132] on button "Next image" at bounding box center [576, 135] width 19 height 19
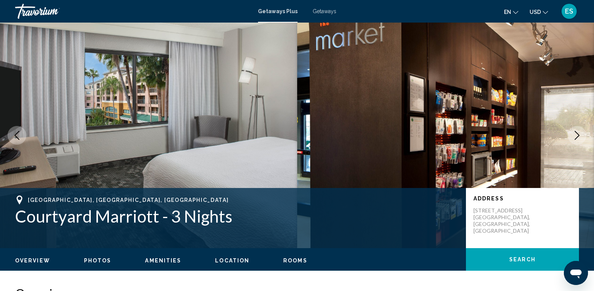
click at [570, 132] on button "Next image" at bounding box center [576, 135] width 19 height 19
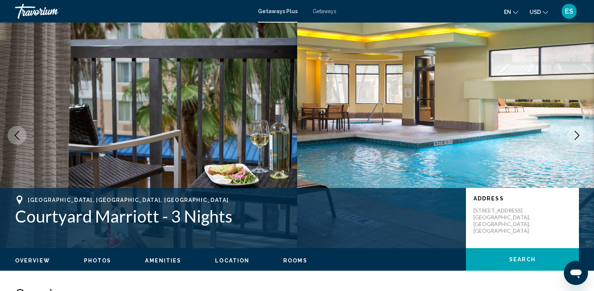
click at [570, 132] on button "Next image" at bounding box center [576, 135] width 19 height 19
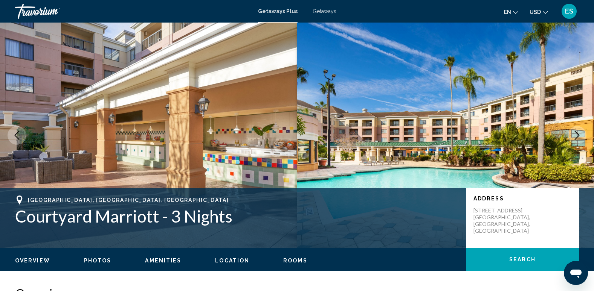
click at [570, 132] on button "Next image" at bounding box center [576, 135] width 19 height 19
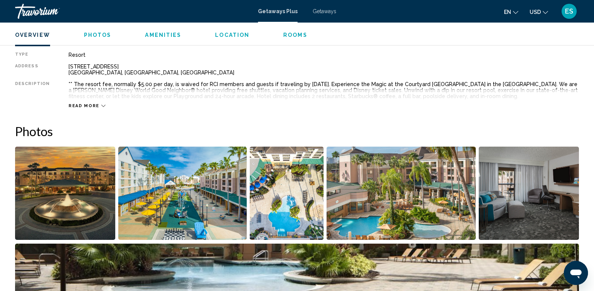
scroll to position [264, 0]
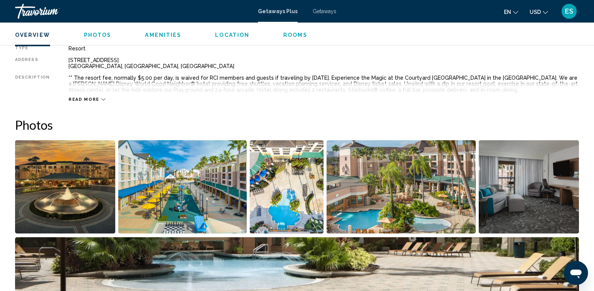
drag, startPoint x: 107, startPoint y: 93, endPoint x: 102, endPoint y: 98, distance: 7.5
click at [102, 98] on div "Read more" at bounding box center [324, 92] width 510 height 21
click at [101, 98] on icon "Main content" at bounding box center [103, 99] width 4 height 4
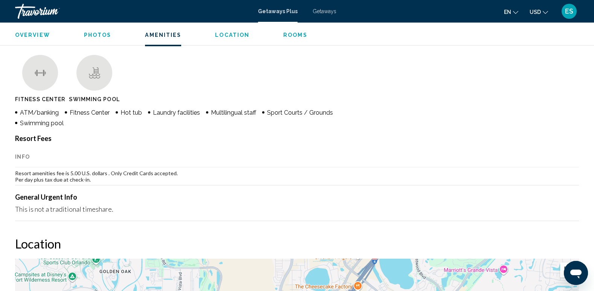
scroll to position [602, 0]
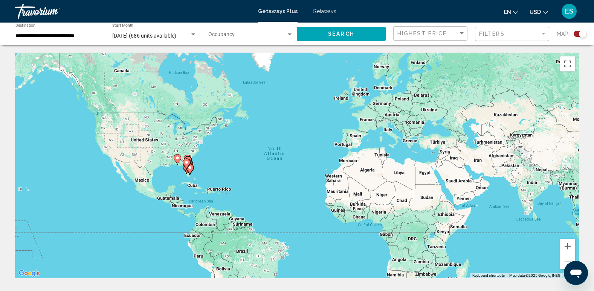
click at [324, 8] on div "Getaways Plus Getaways en English Español Français Italiano Português русский U…" at bounding box center [297, 11] width 594 height 16
click at [323, 12] on span "Getaways" at bounding box center [324, 11] width 24 height 6
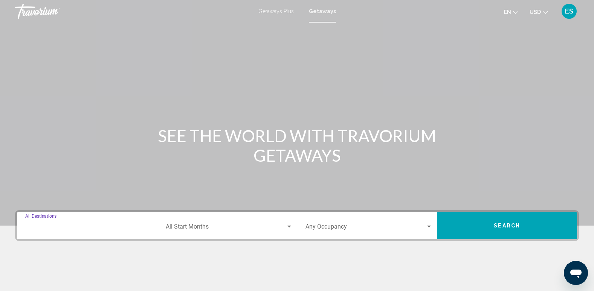
click at [120, 231] on input "Destination All Destinations" at bounding box center [88, 228] width 127 height 7
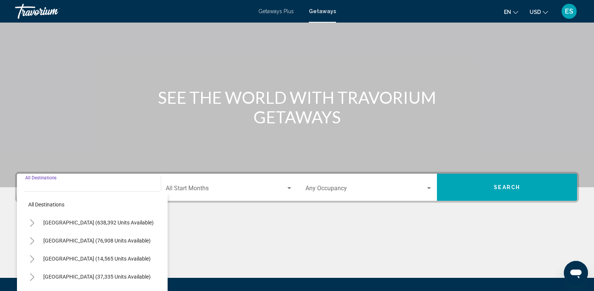
scroll to position [117, 0]
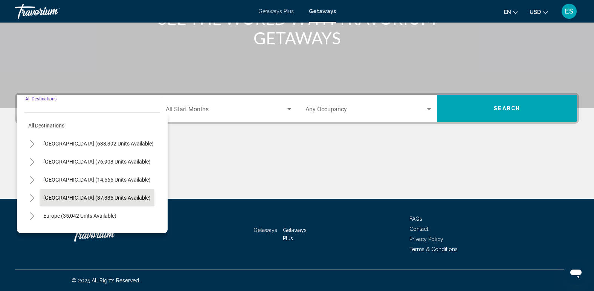
click at [111, 198] on span "[GEOGRAPHIC_DATA] (37,335 units available)" at bounding box center [96, 198] width 107 height 6
type input "**********"
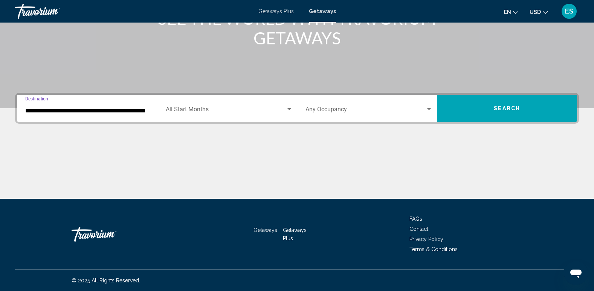
click at [218, 113] on span "Search widget" at bounding box center [226, 111] width 120 height 7
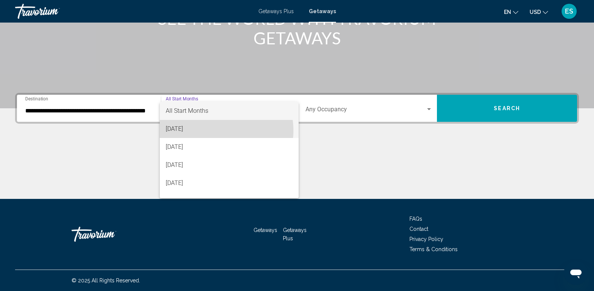
click at [215, 131] on span "[DATE]" at bounding box center [229, 129] width 127 height 18
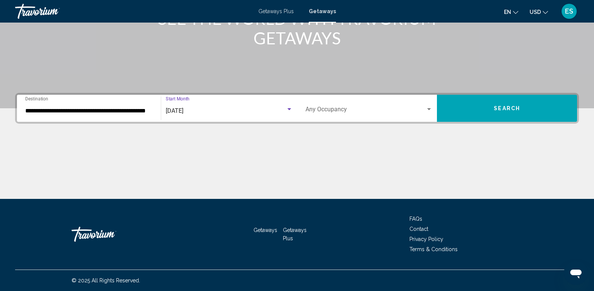
drag, startPoint x: 399, startPoint y: 95, endPoint x: 392, endPoint y: 95, distance: 7.2
click at [398, 95] on mat-form-field "Occupancy Any Occupancy" at bounding box center [369, 108] width 136 height 27
click at [388, 111] on span "Search widget" at bounding box center [365, 111] width 120 height 7
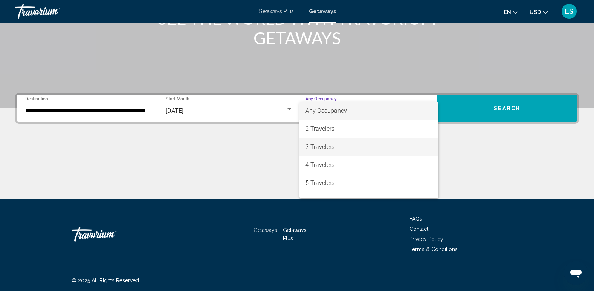
click at [323, 143] on span "3 Travelers" at bounding box center [368, 147] width 127 height 18
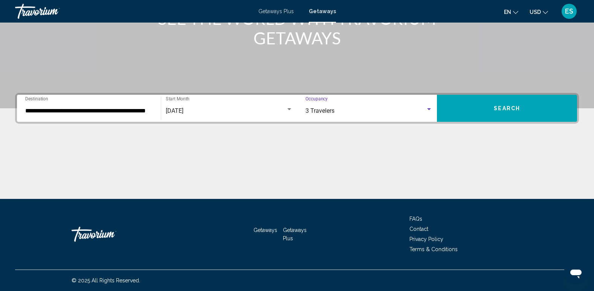
click at [510, 108] on span "Search" at bounding box center [507, 109] width 26 height 6
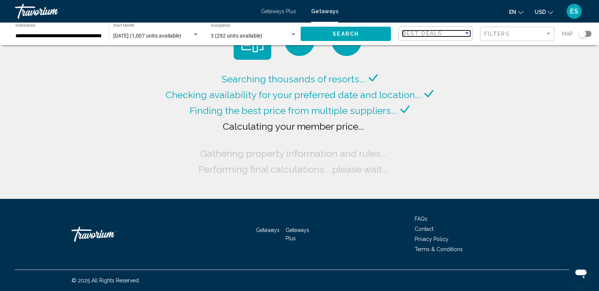
click at [437, 34] on span "Best Deals" at bounding box center [423, 33] width 40 height 6
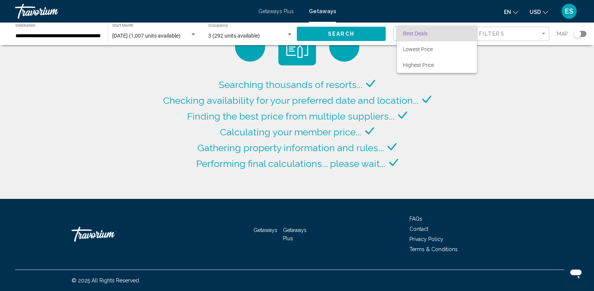
click at [480, 27] on div at bounding box center [297, 145] width 594 height 291
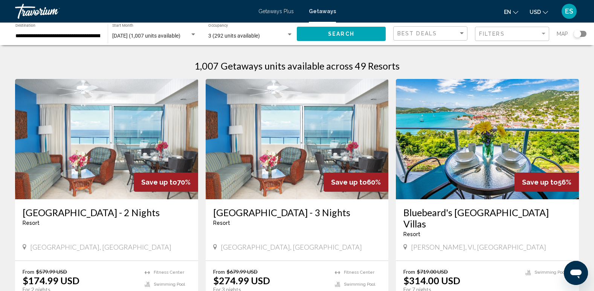
click at [405, 29] on div "Best Deals" at bounding box center [431, 34] width 68 height 14
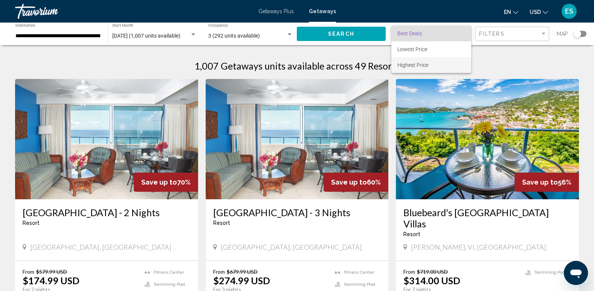
click at [423, 61] on span "Highest Price" at bounding box center [431, 65] width 68 height 16
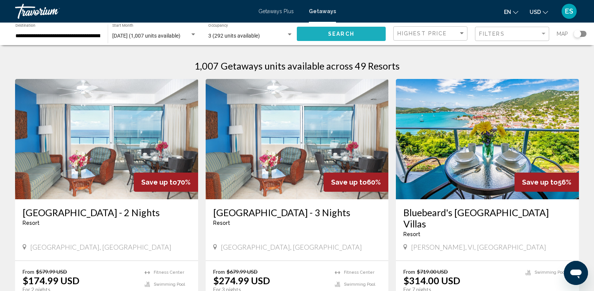
click at [329, 35] on span "Search" at bounding box center [341, 34] width 26 height 6
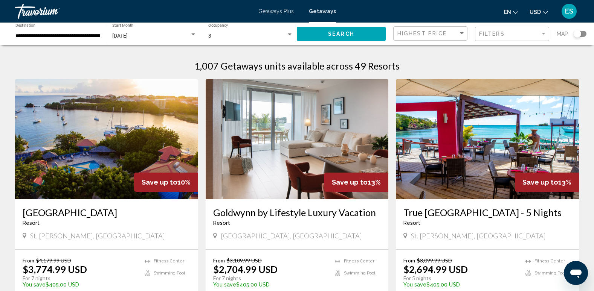
click at [445, 28] on div "Highest Price" at bounding box center [431, 34] width 68 height 14
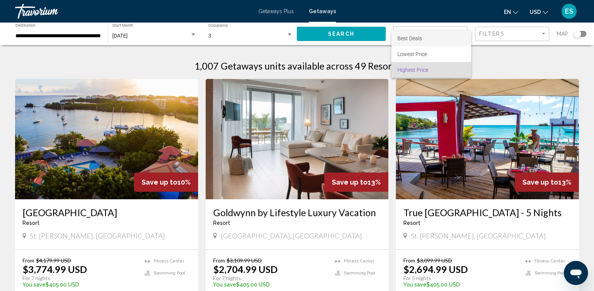
click at [426, 41] on span "Best Deals" at bounding box center [431, 38] width 68 height 16
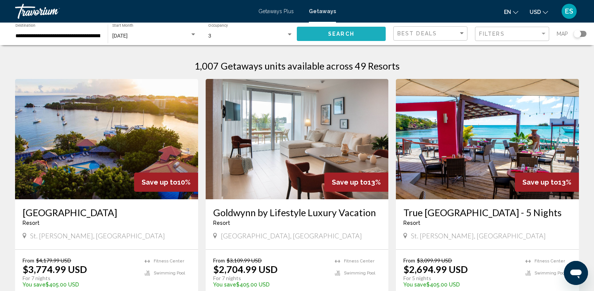
click at [365, 32] on button "Search" at bounding box center [341, 34] width 89 height 14
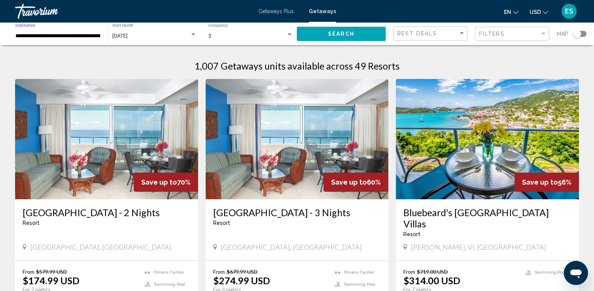
click at [88, 34] on input "**********" at bounding box center [57, 36] width 85 height 6
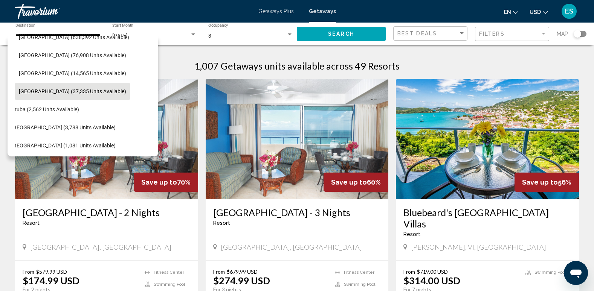
scroll to position [30, 0]
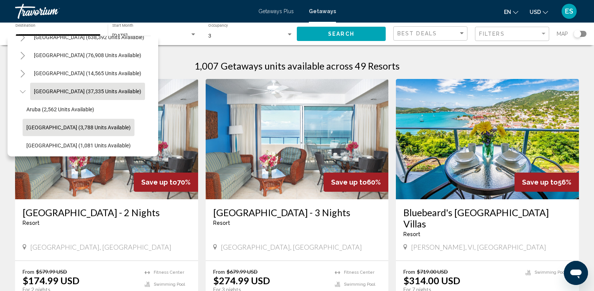
click at [65, 123] on button "[GEOGRAPHIC_DATA] (3,788 units available)" at bounding box center [79, 127] width 112 height 17
type input "**********"
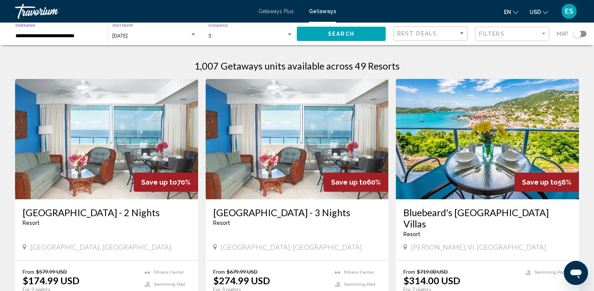
click at [334, 39] on button "Search" at bounding box center [341, 34] width 89 height 14
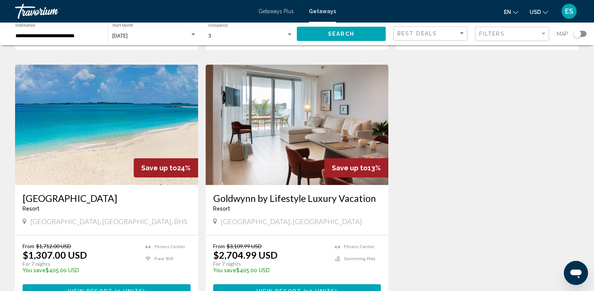
scroll to position [527, 0]
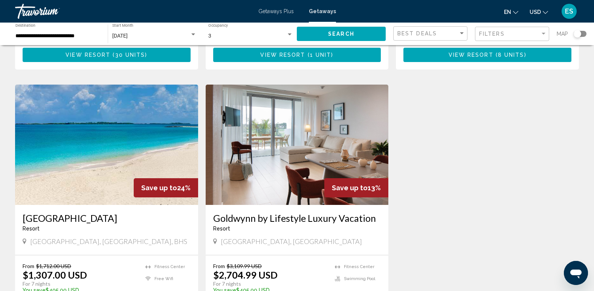
click at [126, 205] on div "[GEOGRAPHIC_DATA] - This is an adults only resort [GEOGRAPHIC_DATA], [GEOGRAPHI…" at bounding box center [106, 230] width 183 height 50
click at [122, 213] on h3 "[GEOGRAPHIC_DATA]" at bounding box center [107, 218] width 168 height 11
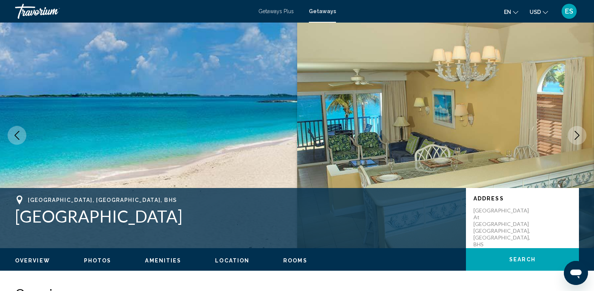
click at [574, 133] on icon "Next image" at bounding box center [576, 135] width 9 height 9
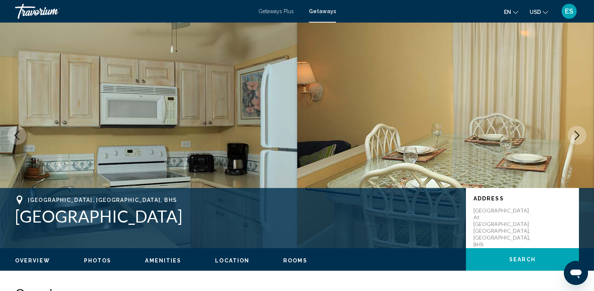
click at [574, 133] on icon "Next image" at bounding box center [576, 135] width 9 height 9
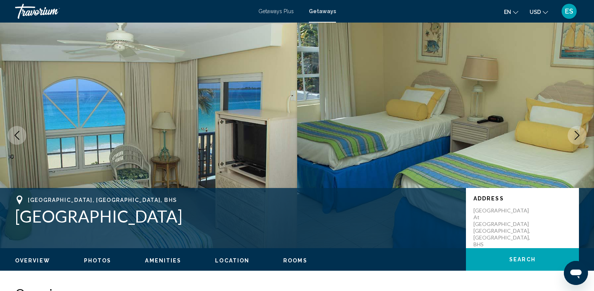
click at [574, 133] on icon "Next image" at bounding box center [576, 135] width 9 height 9
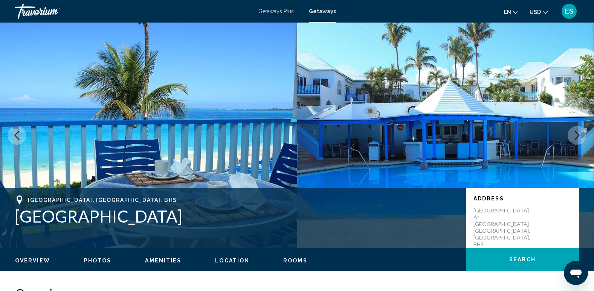
click at [574, 133] on icon "Next image" at bounding box center [576, 135] width 9 height 9
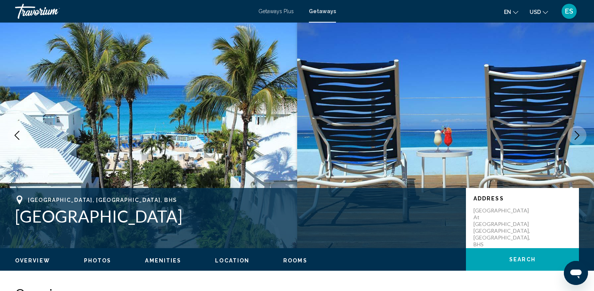
click at [574, 133] on icon "Next image" at bounding box center [576, 135] width 9 height 9
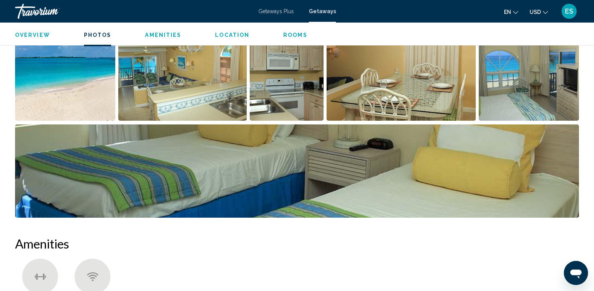
scroll to position [452, 0]
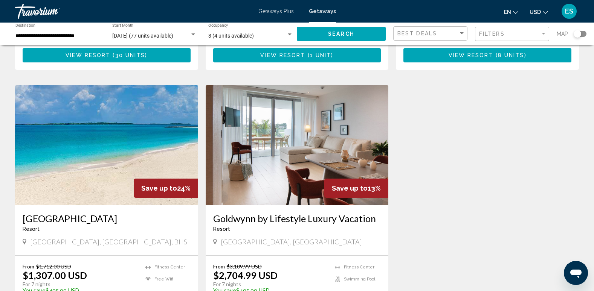
scroll to position [527, 0]
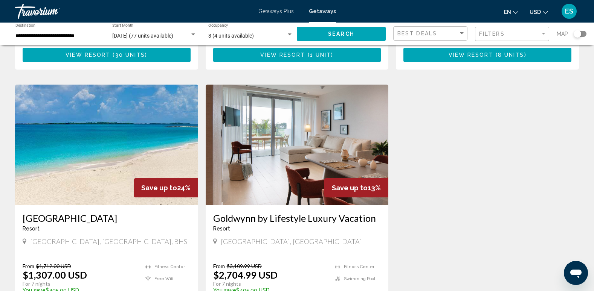
click at [287, 213] on h3 "Goldwynn by Lifestyle Luxury Vacation" at bounding box center [297, 218] width 168 height 11
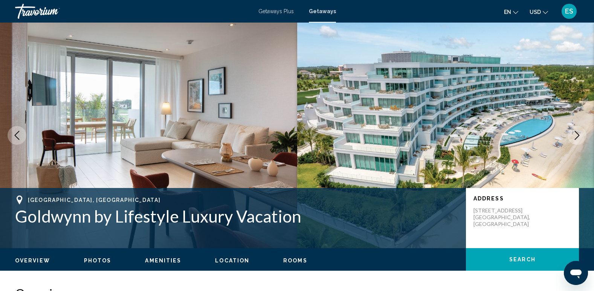
click at [575, 133] on icon "Next image" at bounding box center [576, 135] width 9 height 9
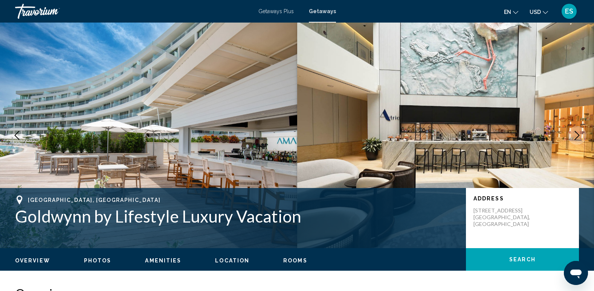
click at [575, 133] on icon "Next image" at bounding box center [576, 135] width 9 height 9
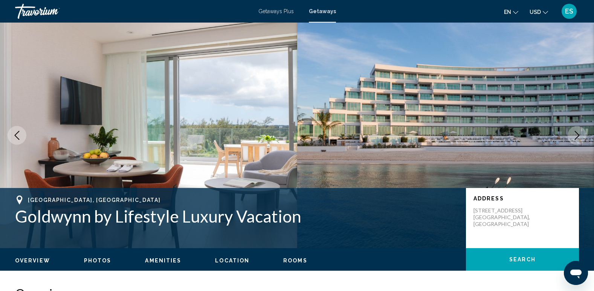
click at [575, 133] on icon "Next image" at bounding box center [576, 135] width 9 height 9
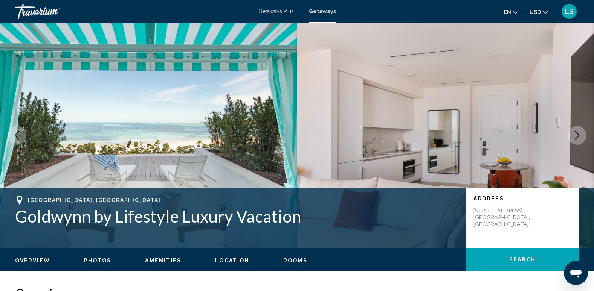
click at [575, 133] on icon "Next image" at bounding box center [576, 135] width 9 height 9
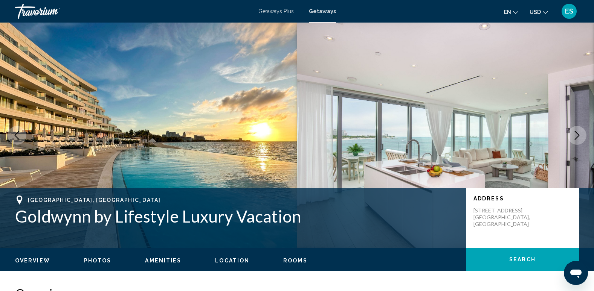
click at [575, 133] on icon "Next image" at bounding box center [576, 135] width 9 height 9
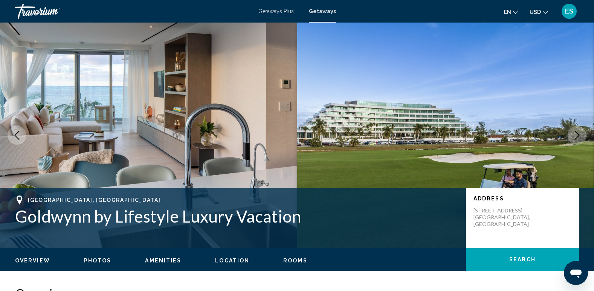
click at [575, 133] on icon "Next image" at bounding box center [576, 135] width 9 height 9
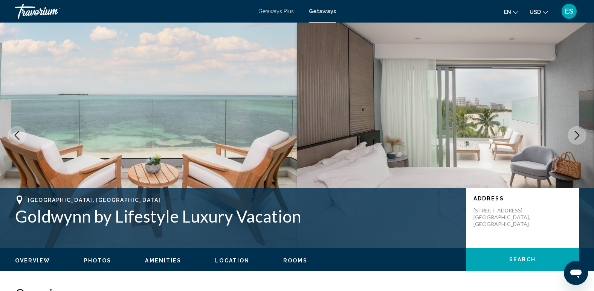
click at [574, 131] on icon "Next image" at bounding box center [576, 135] width 9 height 9
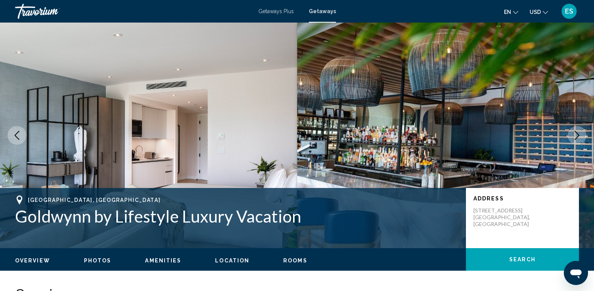
click at [574, 131] on icon "Next image" at bounding box center [576, 135] width 9 height 9
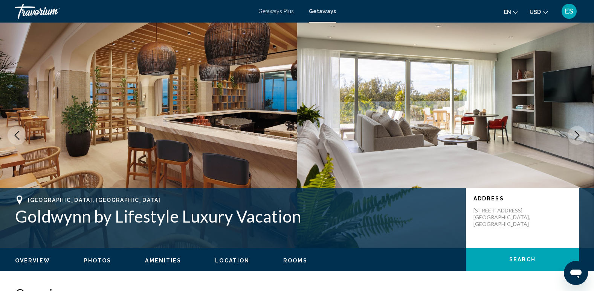
click at [574, 128] on button "Next image" at bounding box center [576, 135] width 19 height 19
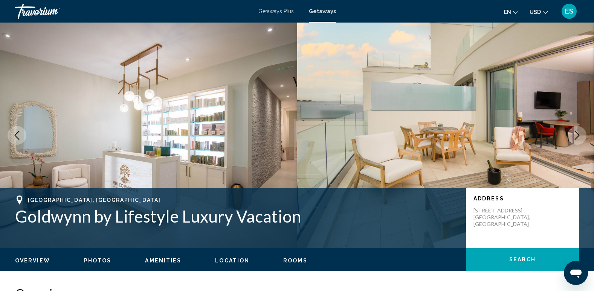
click at [574, 128] on button "Next image" at bounding box center [576, 135] width 19 height 19
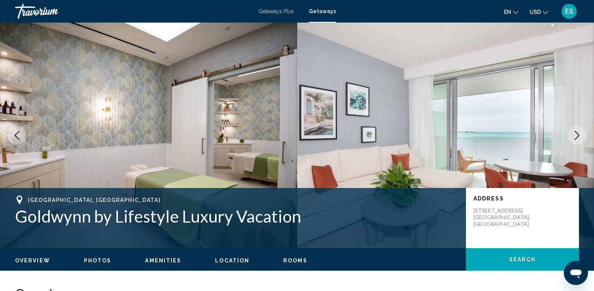
click at [574, 128] on button "Next image" at bounding box center [576, 135] width 19 height 19
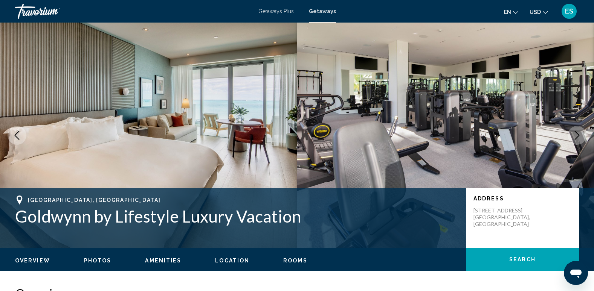
click at [574, 128] on button "Next image" at bounding box center [576, 135] width 19 height 19
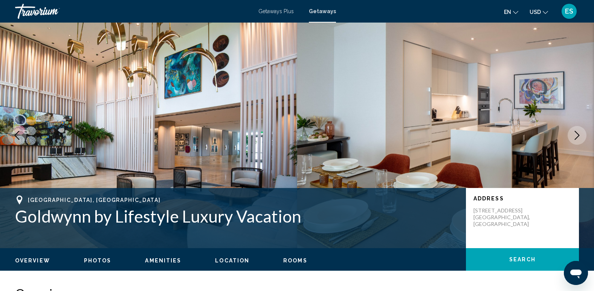
click at [574, 128] on button "Next image" at bounding box center [576, 135] width 19 height 19
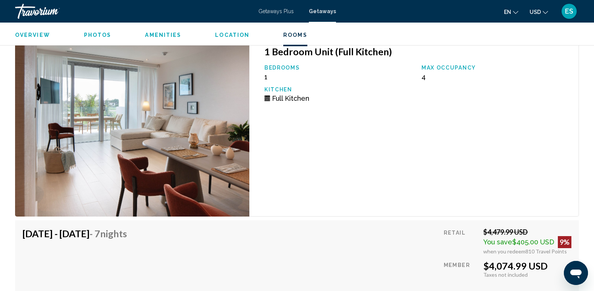
scroll to position [1794, 0]
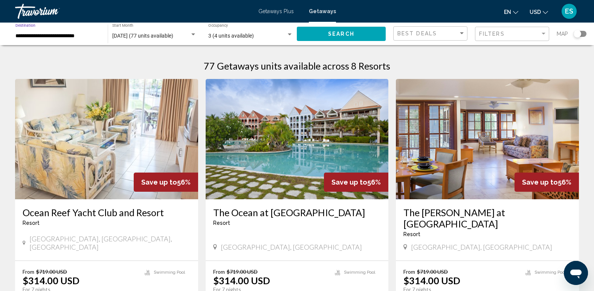
click at [85, 35] on input "**********" at bounding box center [57, 36] width 85 height 6
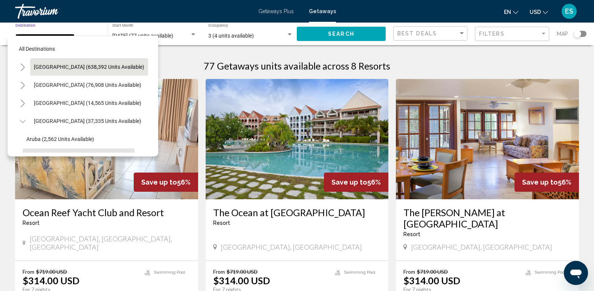
click at [91, 69] on span "[GEOGRAPHIC_DATA] (638,392 units available)" at bounding box center [89, 67] width 110 height 6
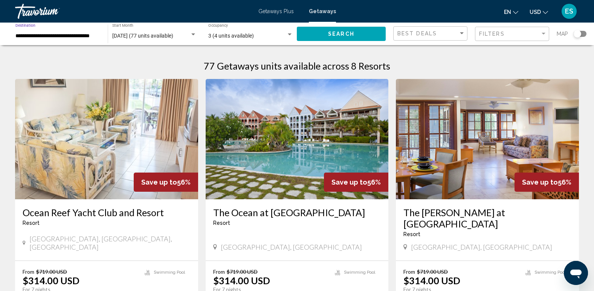
click at [68, 39] on input "**********" at bounding box center [57, 36] width 85 height 6
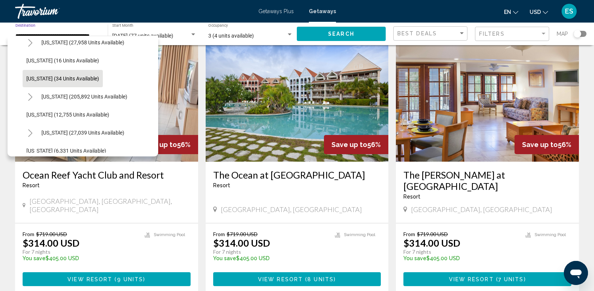
scroll to position [113, 0]
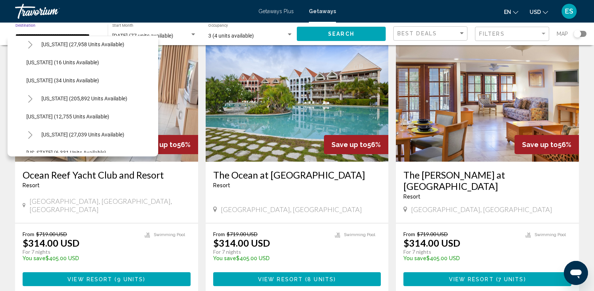
click at [74, 93] on button "[US_STATE] (205,892 units available)" at bounding box center [84, 98] width 93 height 17
type input "**********"
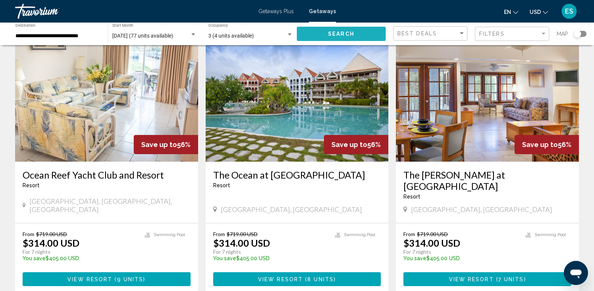
click at [340, 32] on span "Search" at bounding box center [341, 34] width 26 height 6
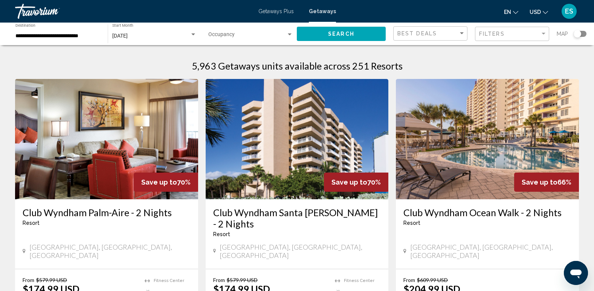
click at [496, 29] on div "Filters" at bounding box center [513, 34] width 68 height 14
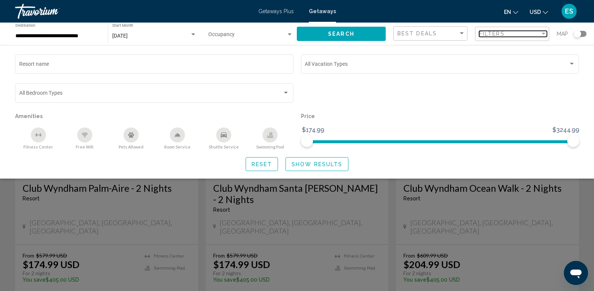
scroll to position [38, 0]
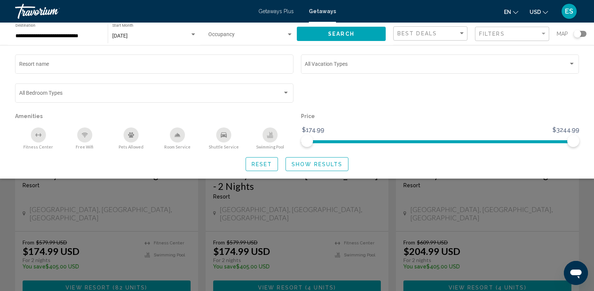
click at [575, 232] on div "Search widget" at bounding box center [297, 202] width 594 height 178
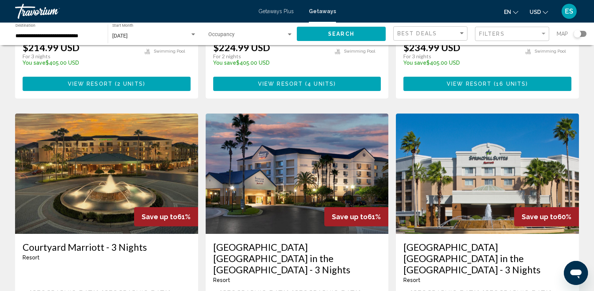
scroll to position [565, 0]
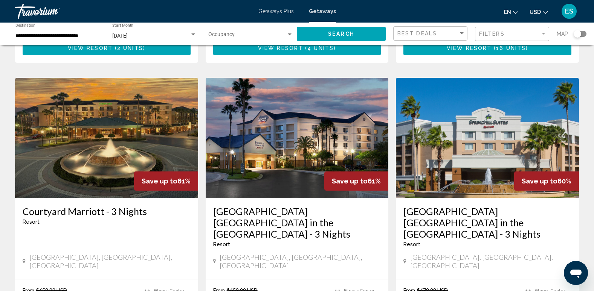
click at [309, 206] on h3 "[GEOGRAPHIC_DATA] [GEOGRAPHIC_DATA] in the [GEOGRAPHIC_DATA] - 3 Nights" at bounding box center [297, 223] width 168 height 34
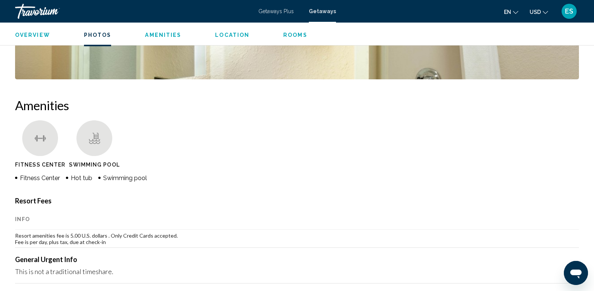
scroll to position [527, 0]
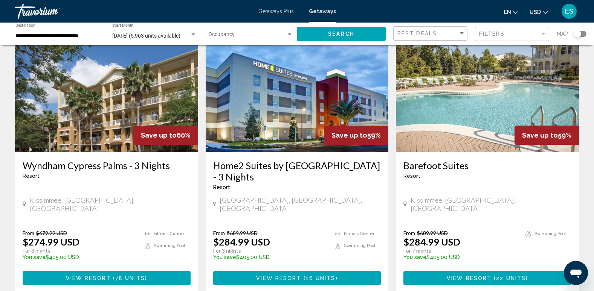
scroll to position [941, 0]
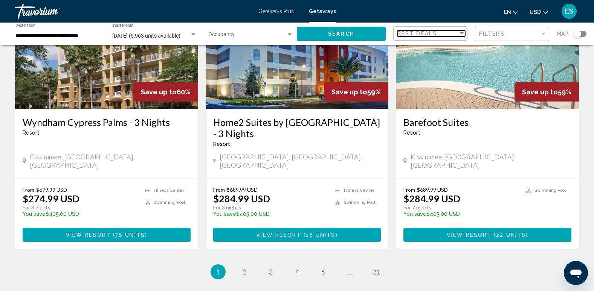
click at [427, 30] on span "Best Deals" at bounding box center [417, 33] width 40 height 6
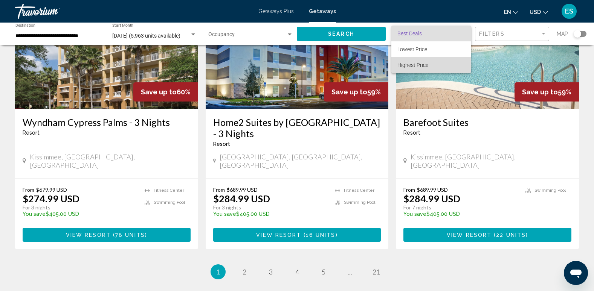
click at [430, 62] on span "Highest Price" at bounding box center [431, 65] width 68 height 16
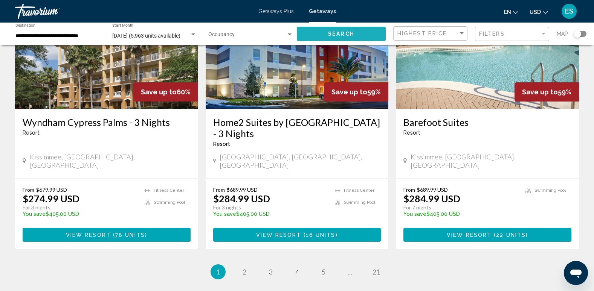
click at [347, 35] on span "Search" at bounding box center [341, 34] width 26 height 6
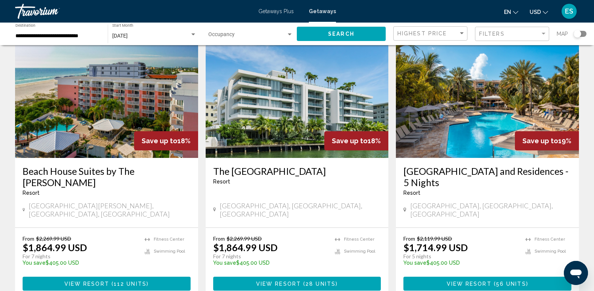
scroll to position [941, 0]
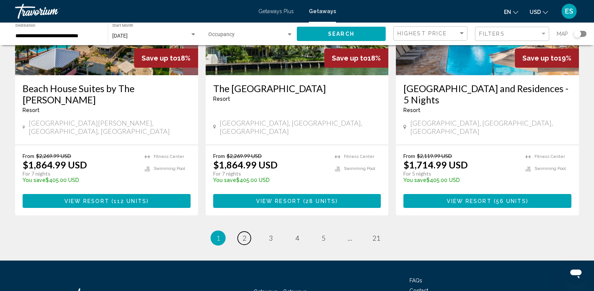
click at [247, 232] on link "page 2" at bounding box center [244, 238] width 13 height 13
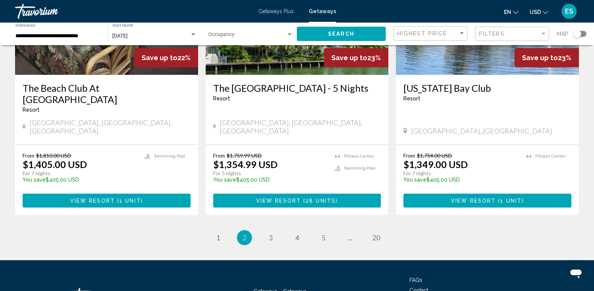
scroll to position [958, 0]
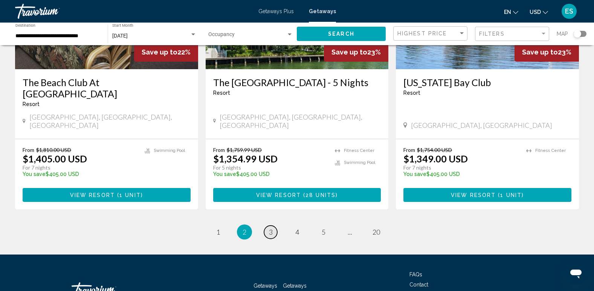
click at [269, 228] on span "3" at bounding box center [271, 232] width 4 height 8
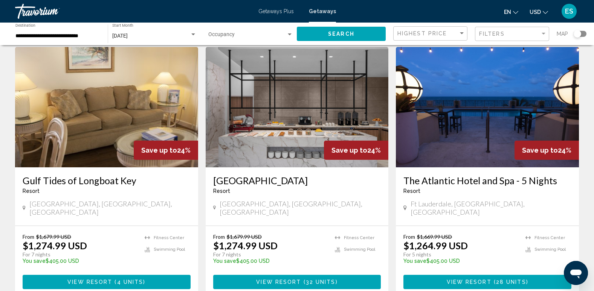
scroll to position [301, 0]
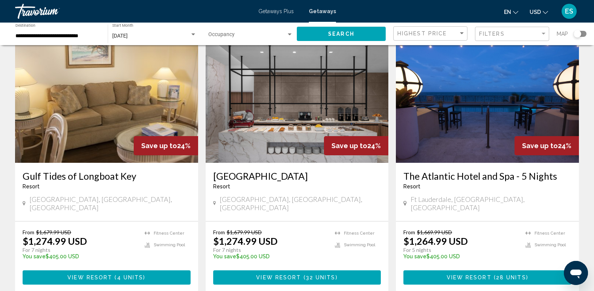
click at [474, 118] on img "Main content" at bounding box center [487, 103] width 183 height 120
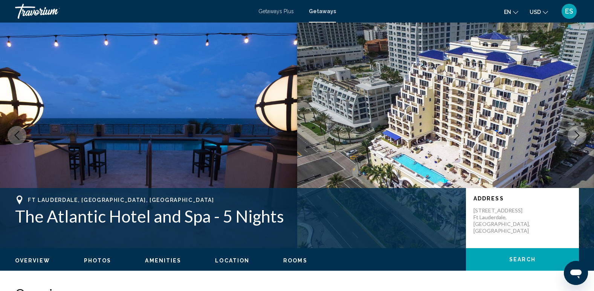
click at [577, 134] on icon "Next image" at bounding box center [576, 135] width 9 height 9
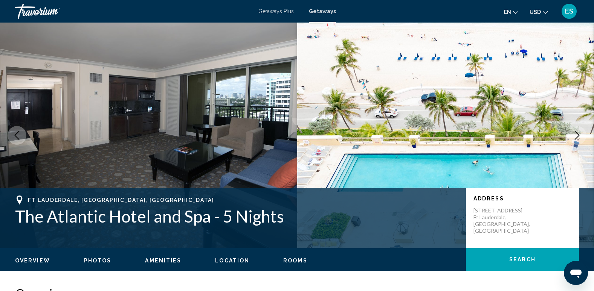
click at [570, 133] on button "Next image" at bounding box center [576, 135] width 19 height 19
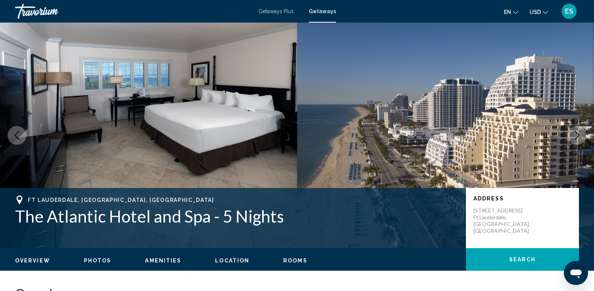
click at [567, 130] on img "Main content" at bounding box center [445, 136] width 297 height 226
click at [576, 135] on icon "Next image" at bounding box center [576, 135] width 9 height 9
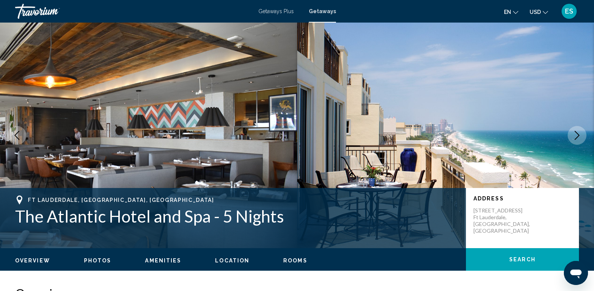
click at [576, 135] on icon "Next image" at bounding box center [576, 135] width 9 height 9
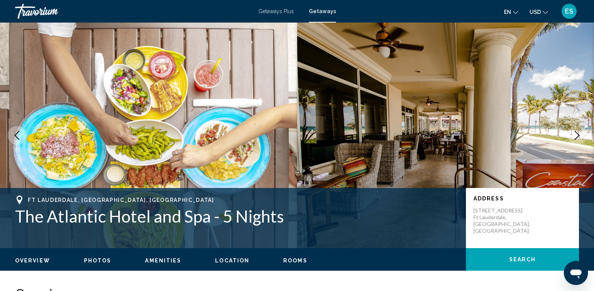
click at [576, 134] on icon "Next image" at bounding box center [576, 135] width 9 height 9
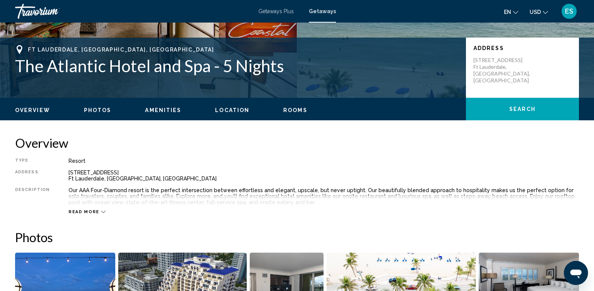
scroll to position [226, 0]
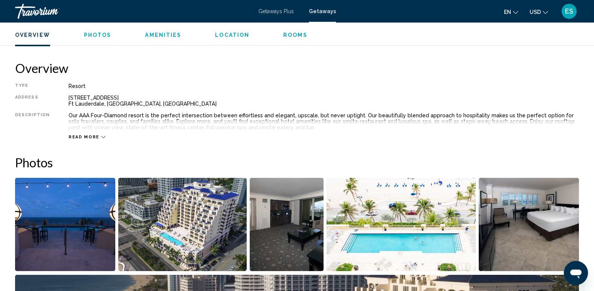
click at [88, 138] on span "Read more" at bounding box center [84, 137] width 31 height 5
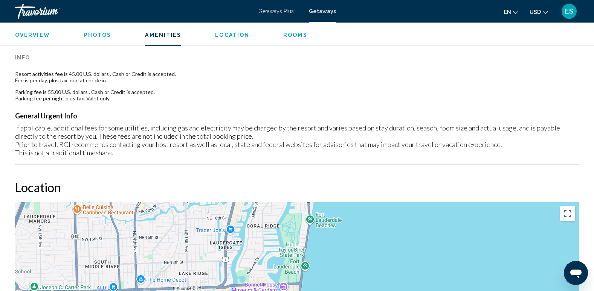
scroll to position [678, 0]
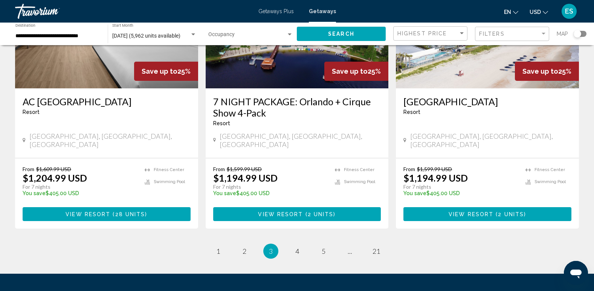
scroll to position [941, 0]
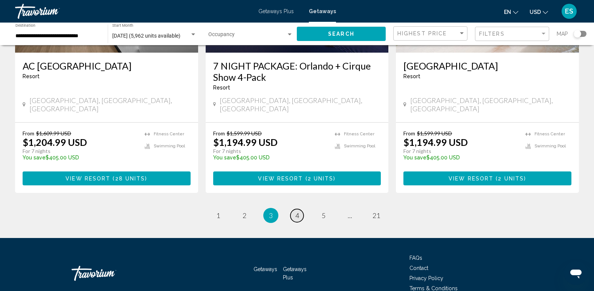
click at [299, 209] on link "page 4" at bounding box center [296, 215] width 13 height 13
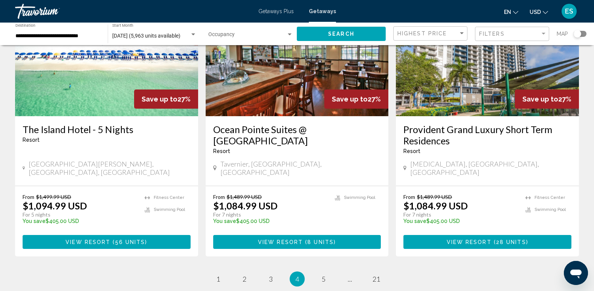
scroll to position [979, 0]
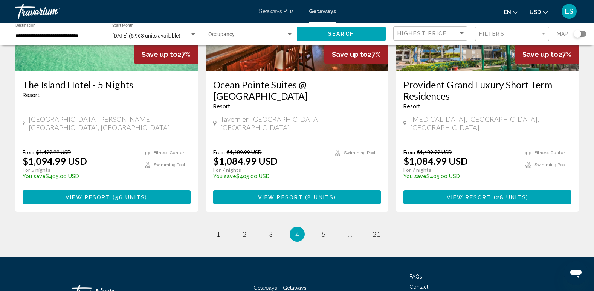
click at [330, 227] on li "page 5" at bounding box center [323, 234] width 15 height 15
click at [322, 230] on span "5" at bounding box center [323, 234] width 4 height 8
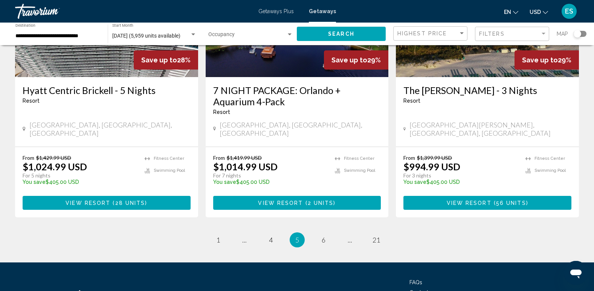
scroll to position [981, 0]
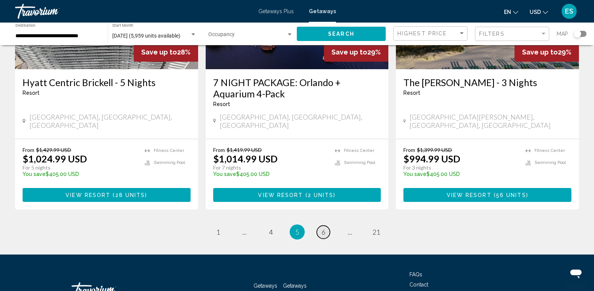
click at [321, 228] on span "6" at bounding box center [323, 232] width 4 height 8
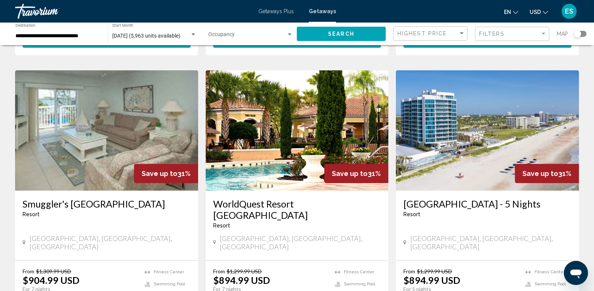
scroll to position [866, 0]
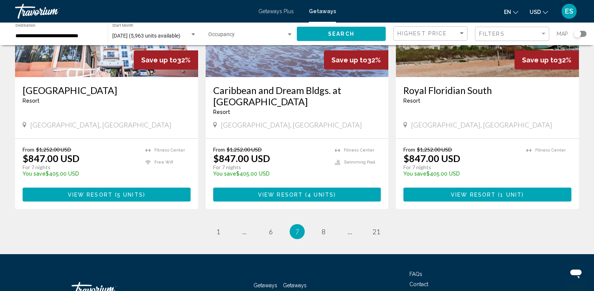
scroll to position [941, 0]
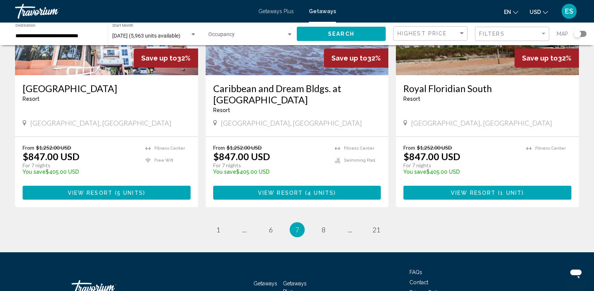
click at [45, 11] on div "Travorium" at bounding box center [52, 11] width 75 height 15
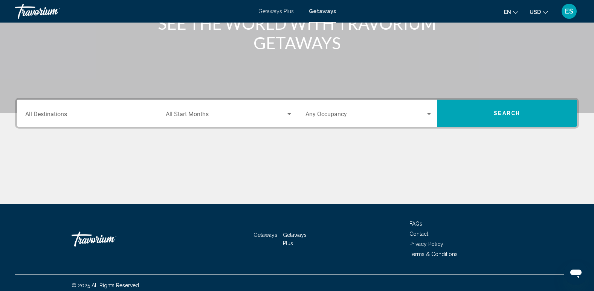
scroll to position [113, 0]
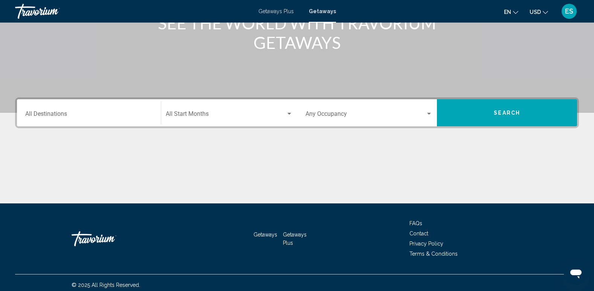
click at [52, 113] on input "Destination All Destinations" at bounding box center [88, 115] width 127 height 7
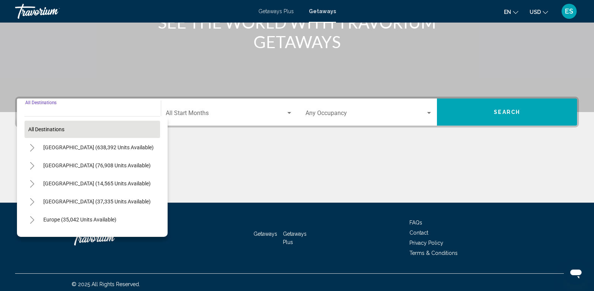
scroll to position [117, 0]
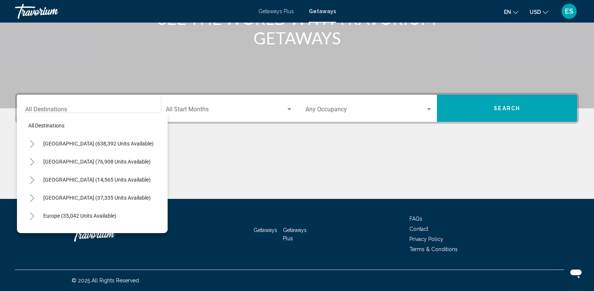
click at [219, 148] on div "Main content" at bounding box center [297, 171] width 564 height 56
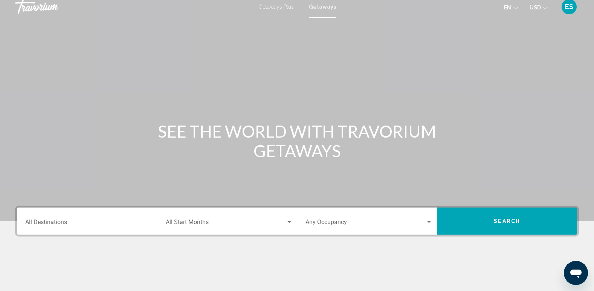
scroll to position [0, 0]
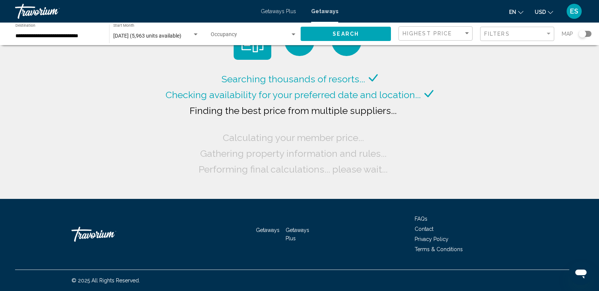
click at [34, 9] on div "Travorium" at bounding box center [52, 11] width 75 height 15
